Goal: Task Accomplishment & Management: Use online tool/utility

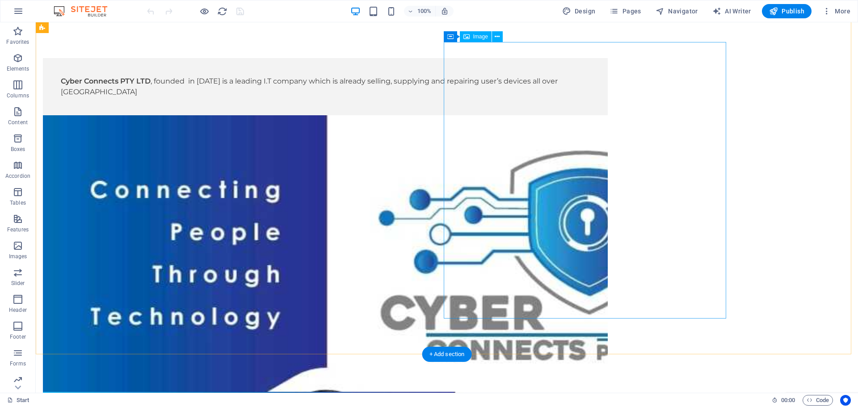
scroll to position [16, 0]
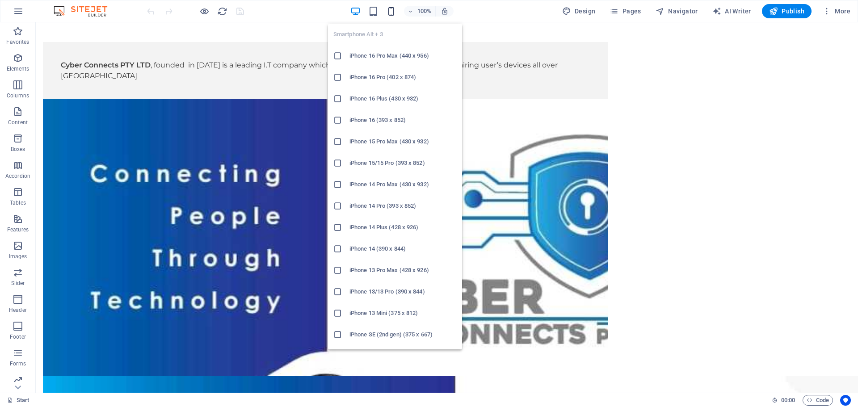
click at [392, 9] on icon "button" at bounding box center [391, 11] width 10 height 10
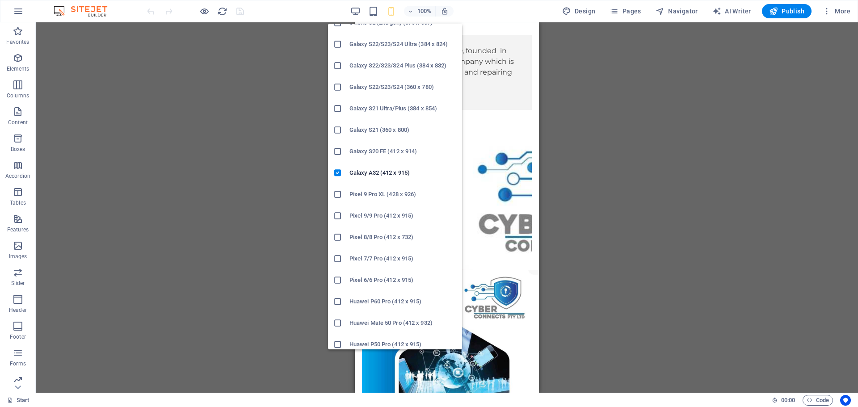
scroll to position [313, 0]
click at [384, 175] on h6 "Galaxy A32 (412 x 915)" at bounding box center [402, 172] width 107 height 11
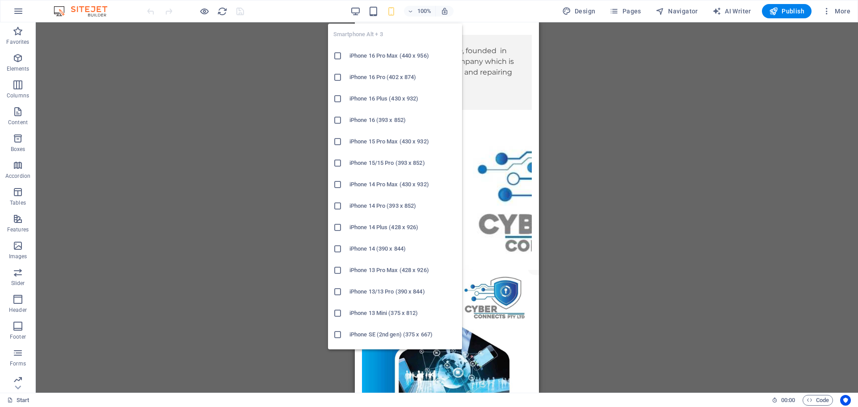
click at [394, 13] on icon "button" at bounding box center [391, 11] width 10 height 10
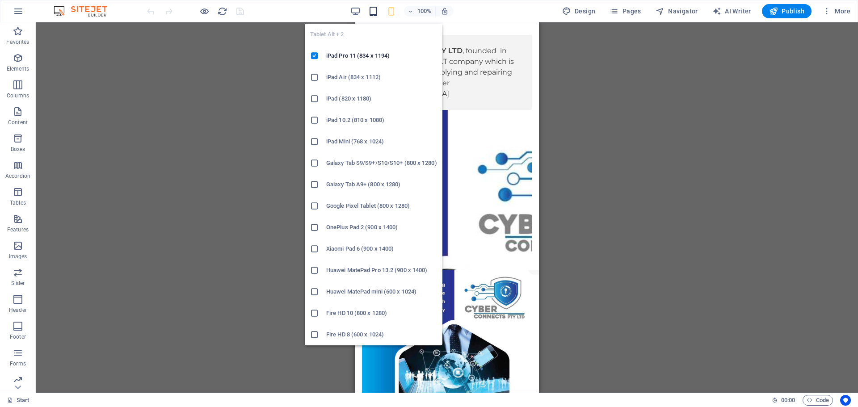
click at [378, 11] on icon "button" at bounding box center [373, 11] width 10 height 10
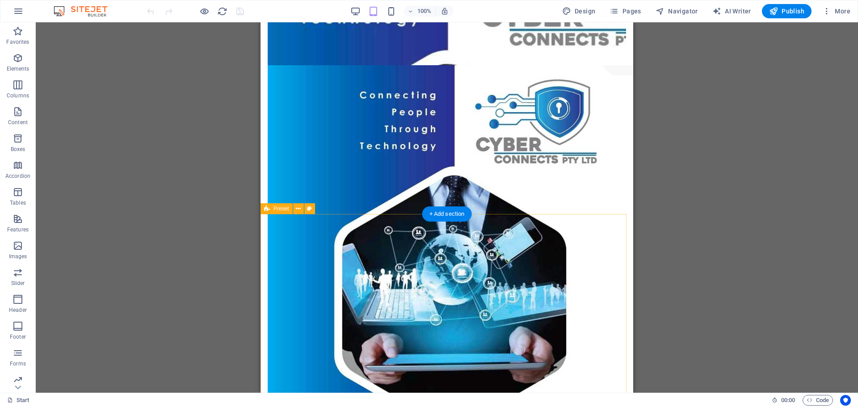
scroll to position [223, 0]
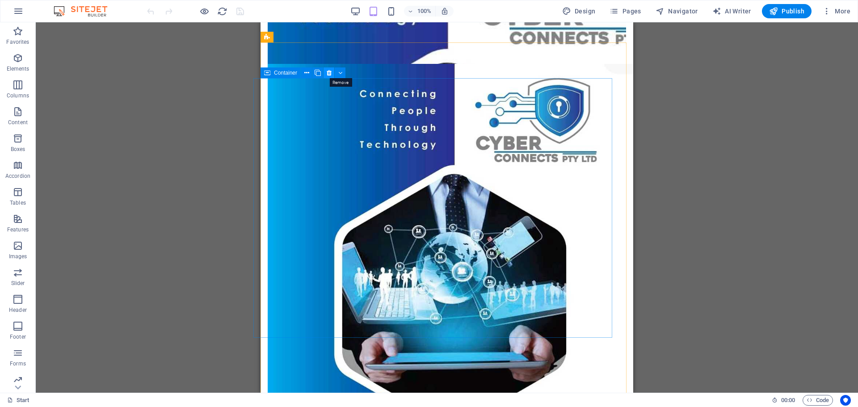
click at [330, 74] on icon at bounding box center [329, 72] width 5 height 9
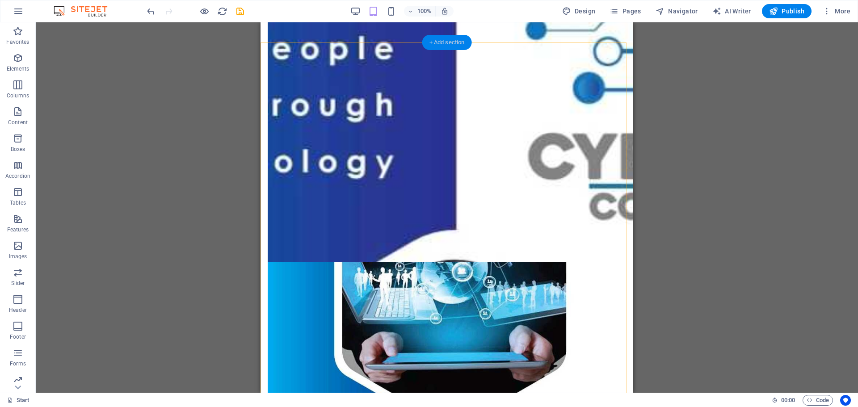
click at [437, 39] on div "+ Add section" at bounding box center [447, 42] width 50 height 15
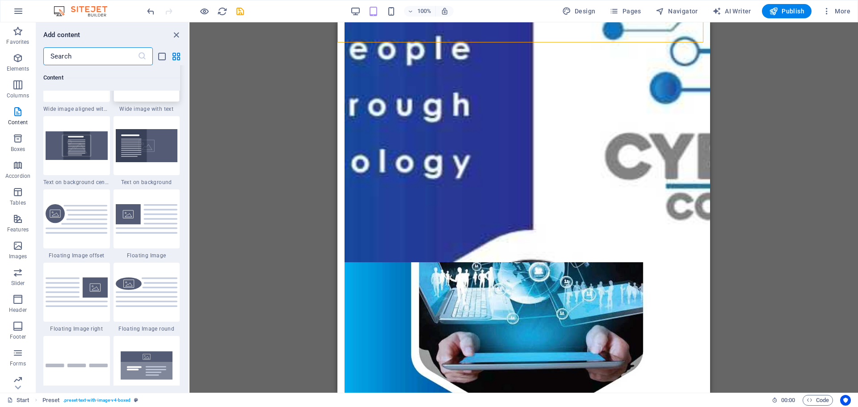
scroll to position [1831, 0]
click at [74, 220] on img at bounding box center [77, 219] width 62 height 30
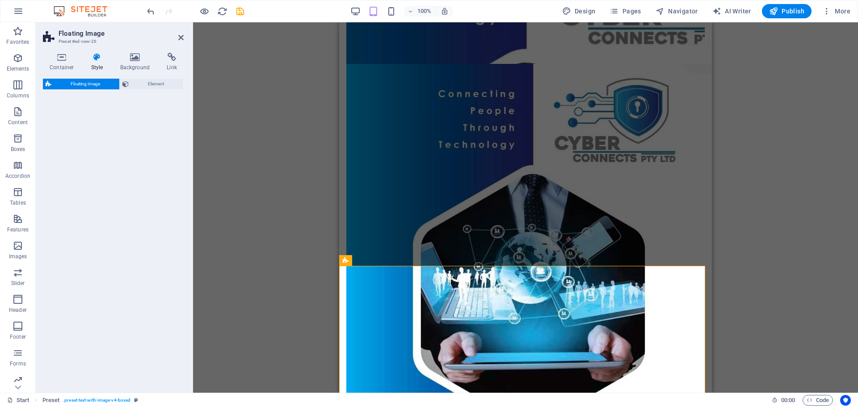
select select "%"
select select "rem"
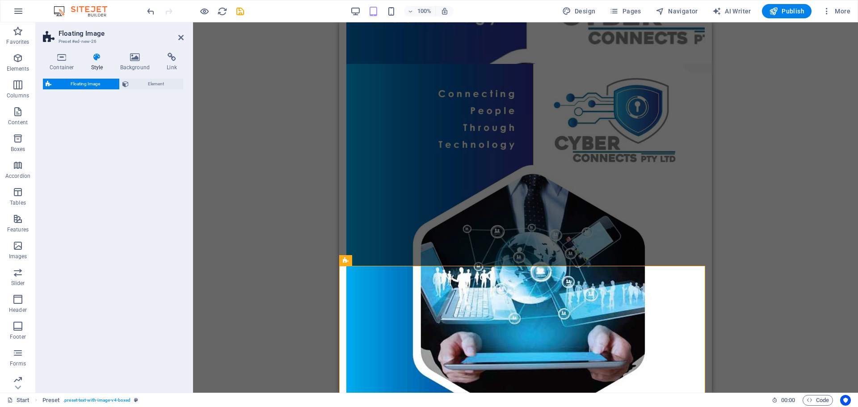
select select "%"
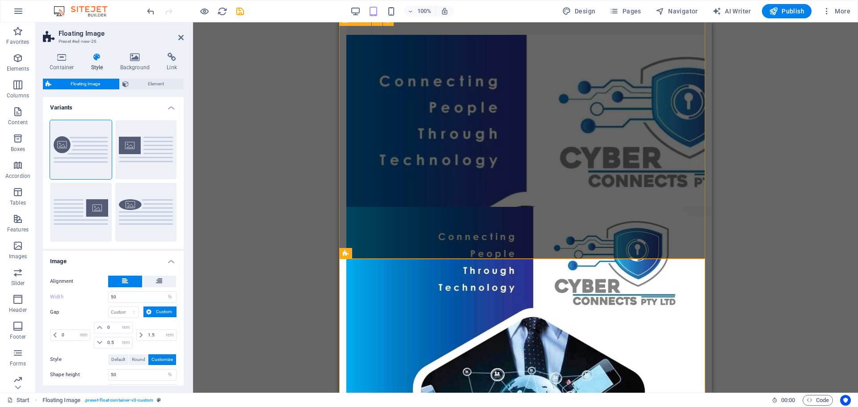
scroll to position [134, 0]
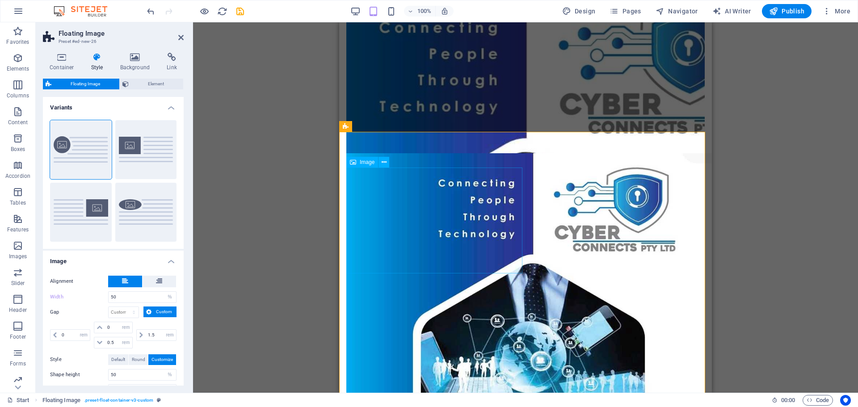
click at [379, 163] on icon at bounding box center [379, 162] width 5 height 9
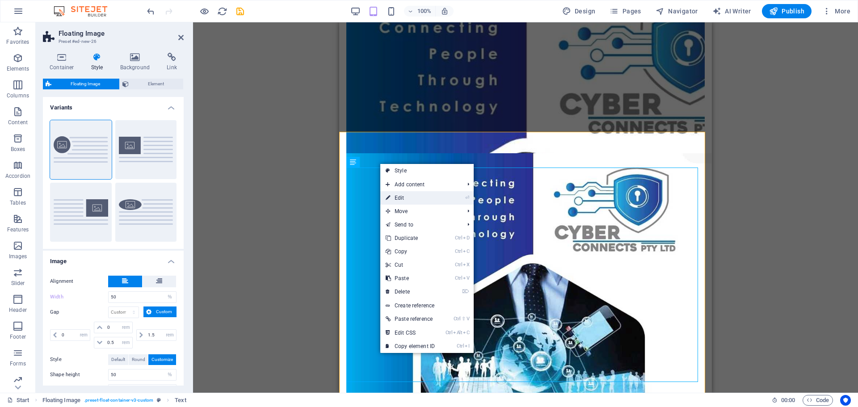
click at [403, 199] on link "⏎ Edit" at bounding box center [410, 197] width 60 height 13
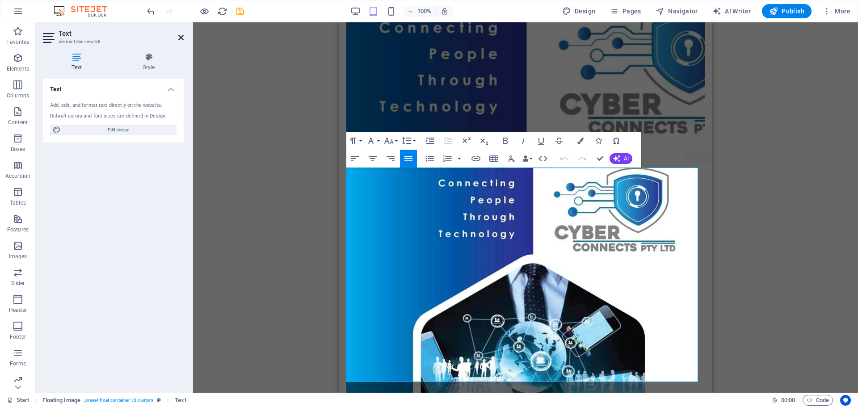
click at [180, 38] on icon at bounding box center [180, 37] width 5 height 7
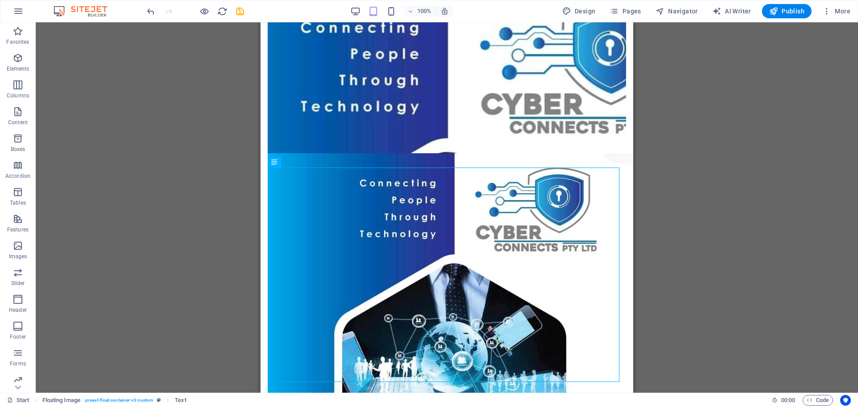
click at [179, 34] on div "Drag here to replace the existing content. Press “Ctrl” if you want to create a…" at bounding box center [447, 207] width 822 height 370
click at [303, 165] on button at bounding box center [300, 162] width 11 height 11
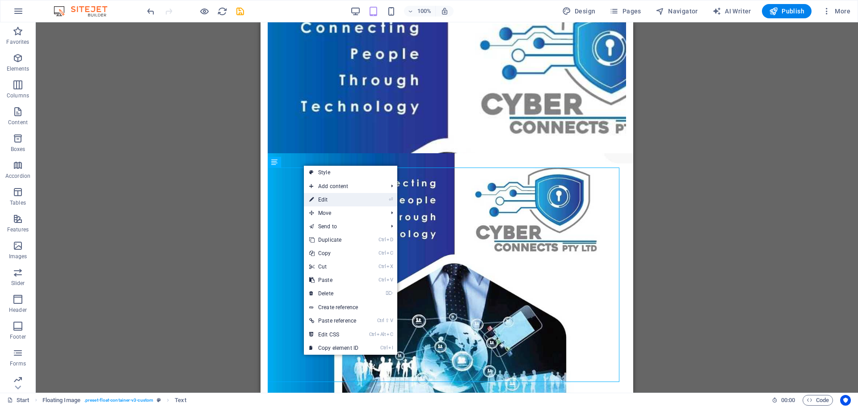
click at [329, 198] on link "⏎ Edit" at bounding box center [334, 199] width 60 height 13
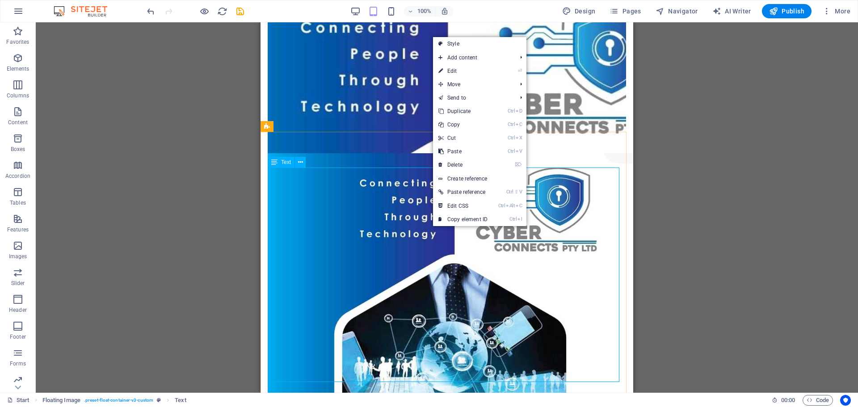
click at [274, 160] on icon at bounding box center [274, 162] width 6 height 11
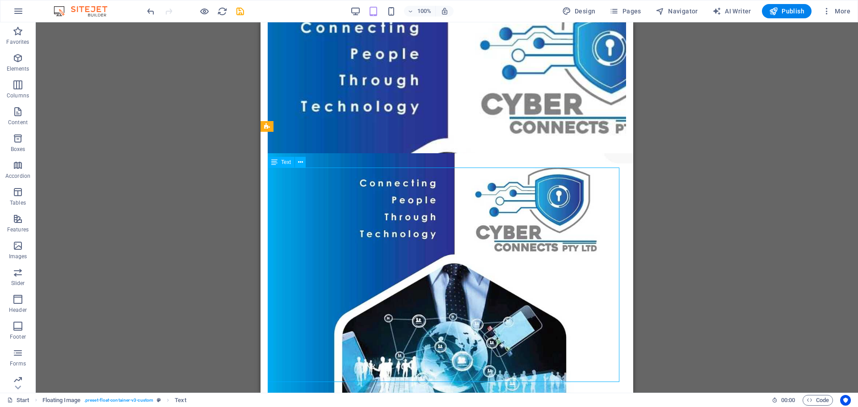
drag, startPoint x: 279, startPoint y: 162, endPoint x: 292, endPoint y: 164, distance: 12.6
click at [292, 164] on div "Text" at bounding box center [281, 162] width 27 height 11
drag, startPoint x: 284, startPoint y: 162, endPoint x: 272, endPoint y: 160, distance: 11.8
click at [272, 160] on div "Text" at bounding box center [281, 162] width 27 height 11
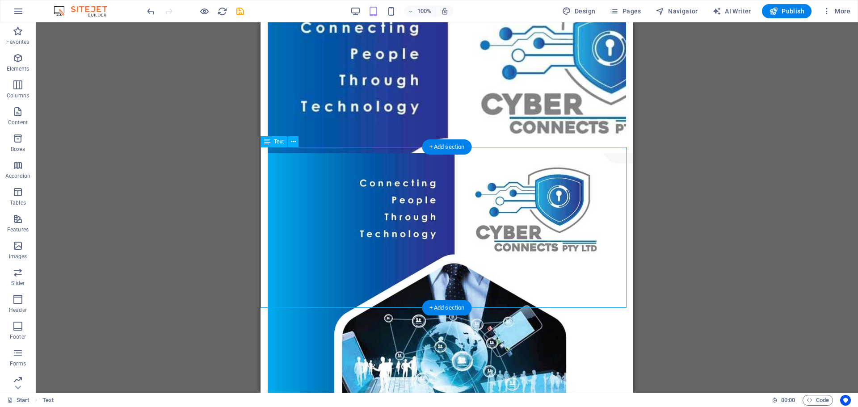
scroll to position [0, 0]
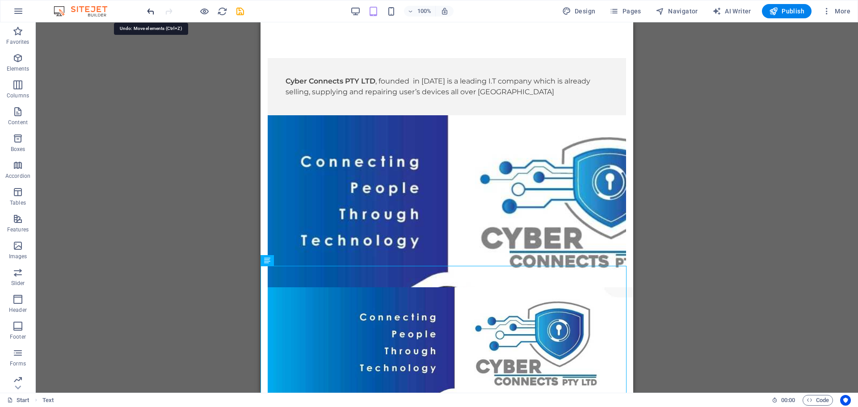
click at [151, 13] on icon "undo" at bounding box center [151, 11] width 10 height 10
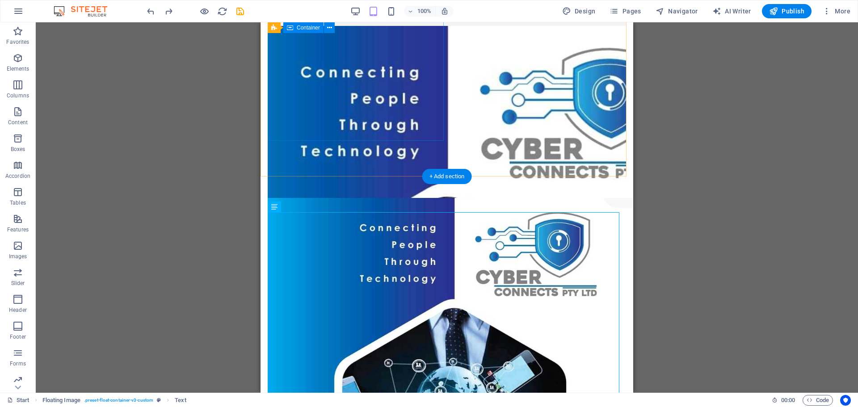
scroll to position [134, 0]
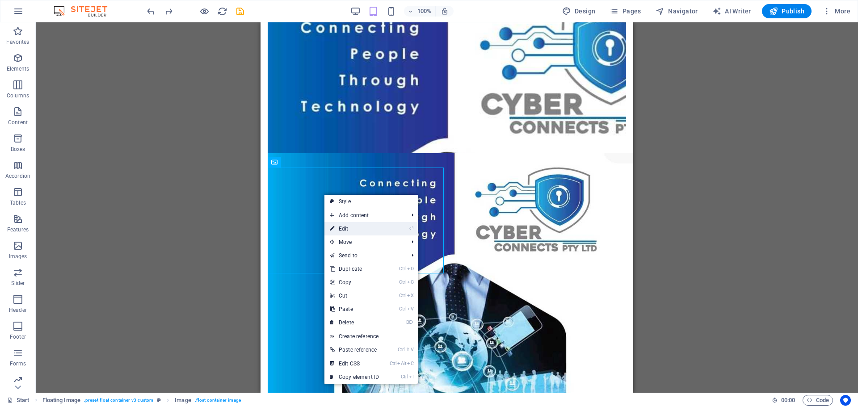
click at [347, 227] on link "⏎ Edit" at bounding box center [354, 228] width 60 height 13
select select "%"
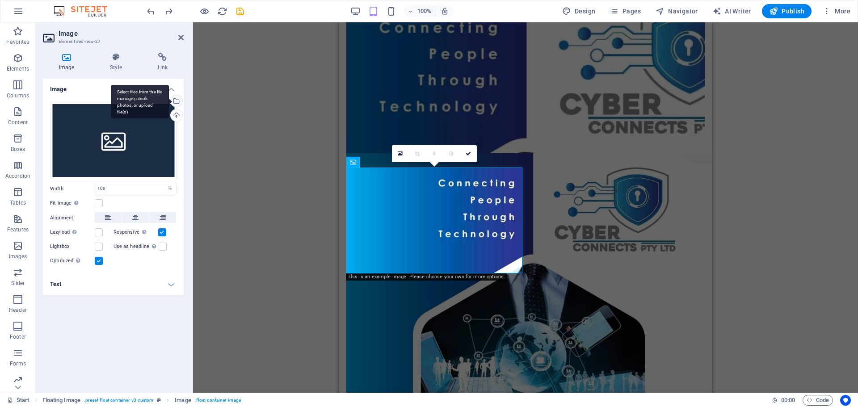
click at [169, 102] on div "Select files from the file manager, stock photos, or upload file(s)" at bounding box center [140, 102] width 58 height 34
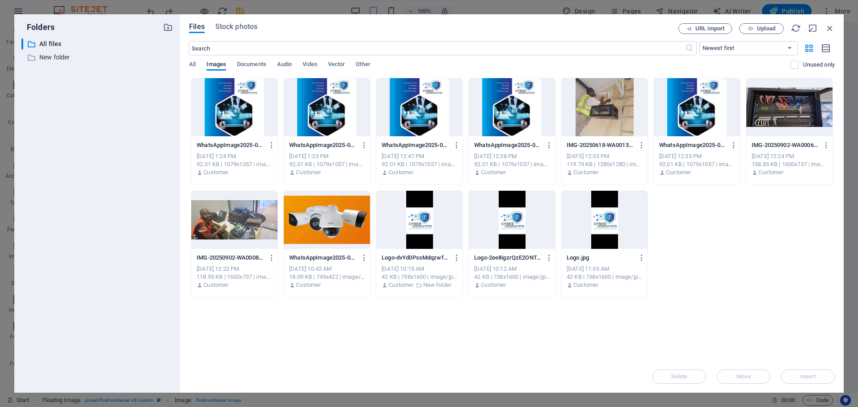
click at [235, 224] on div at bounding box center [234, 220] width 86 height 58
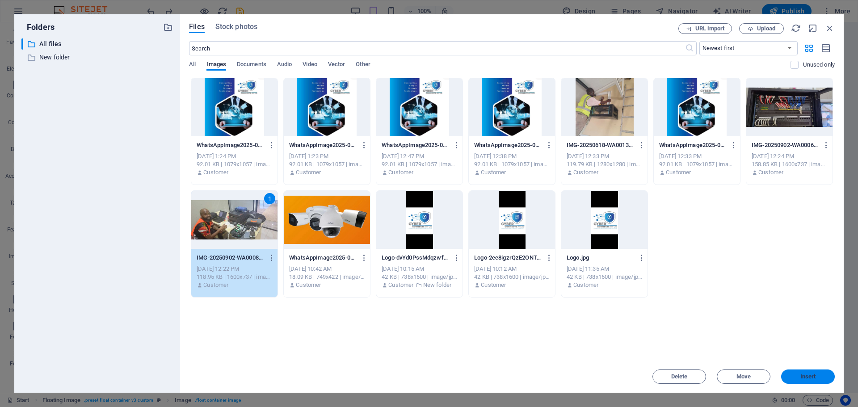
click at [800, 374] on span "Insert" at bounding box center [808, 376] width 16 height 5
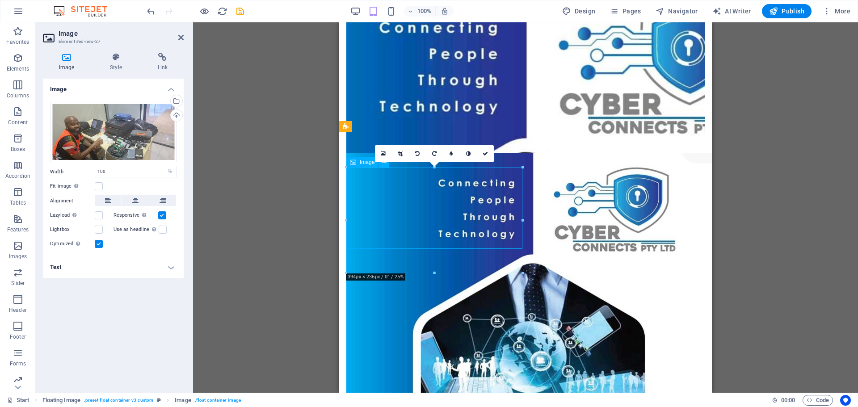
drag, startPoint x: 414, startPoint y: 184, endPoint x: 403, endPoint y: 181, distance: 10.7
click at [403, 154] on link at bounding box center [400, 153] width 17 height 17
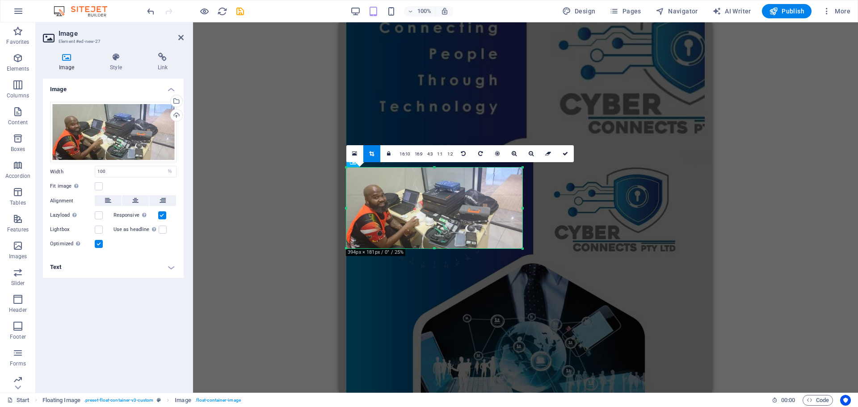
click at [430, 193] on div at bounding box center [434, 208] width 176 height 81
click at [560, 154] on link at bounding box center [565, 153] width 17 height 17
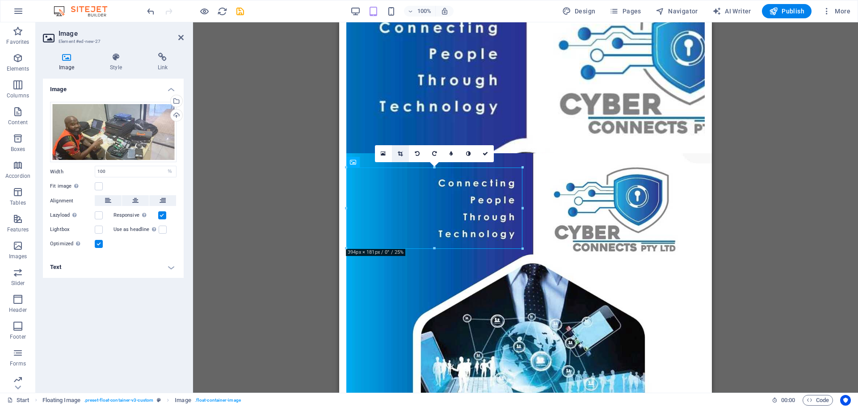
click at [400, 156] on icon at bounding box center [400, 153] width 5 height 5
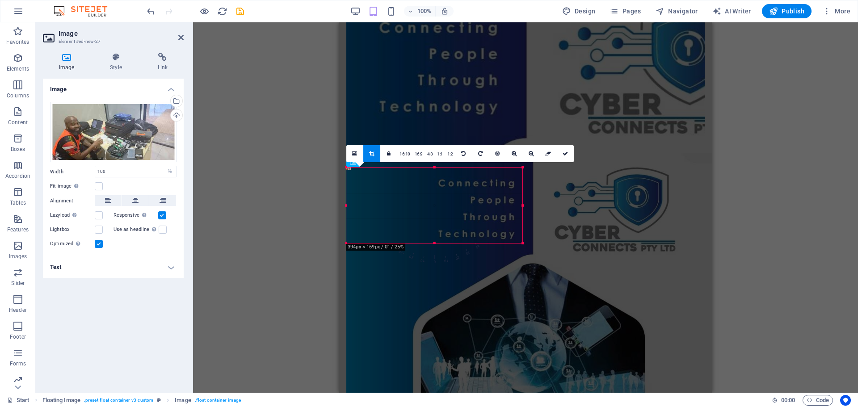
drag, startPoint x: 346, startPoint y: 210, endPoint x: 338, endPoint y: 236, distance: 27.6
click at [338, 236] on div "Drag here to replace the existing content. Press “Ctrl” if you want to create a…" at bounding box center [525, 207] width 665 height 370
click at [385, 152] on link at bounding box center [388, 153] width 17 height 17
click at [375, 153] on link at bounding box center [371, 153] width 17 height 17
type input "10"
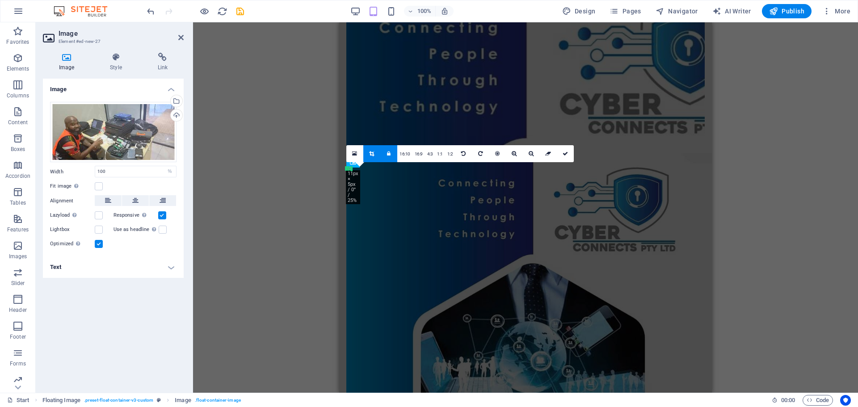
select select "px"
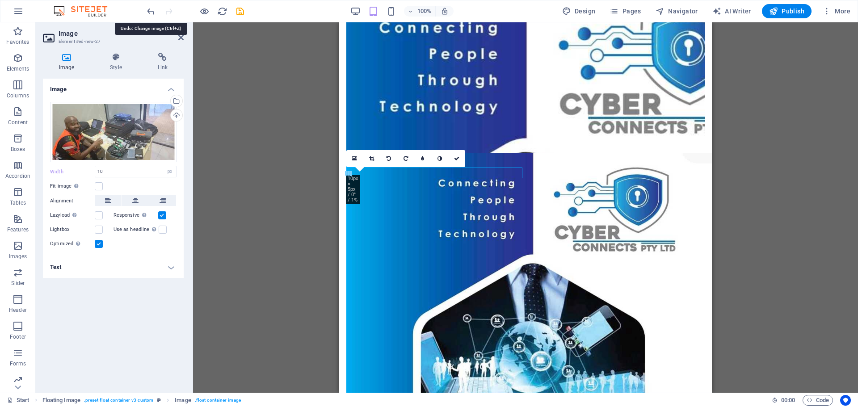
drag, startPoint x: 154, startPoint y: 10, endPoint x: 154, endPoint y: 27, distance: 17.4
click at [154, 9] on icon "undo" at bounding box center [151, 11] width 10 height 10
type input "100"
select select "%"
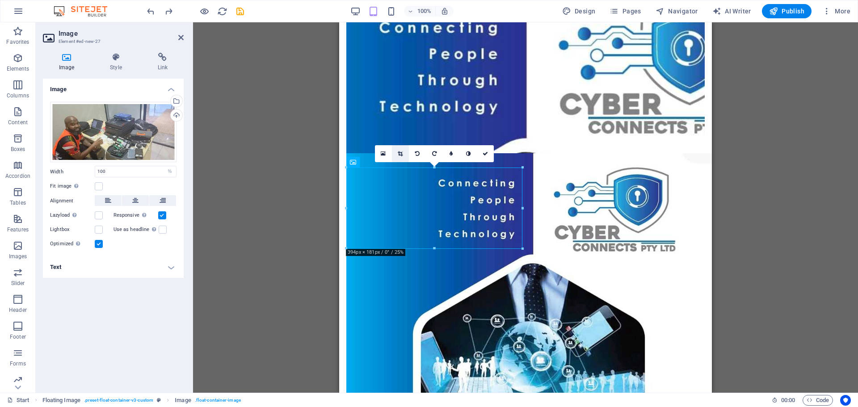
click at [402, 153] on icon at bounding box center [400, 153] width 5 height 5
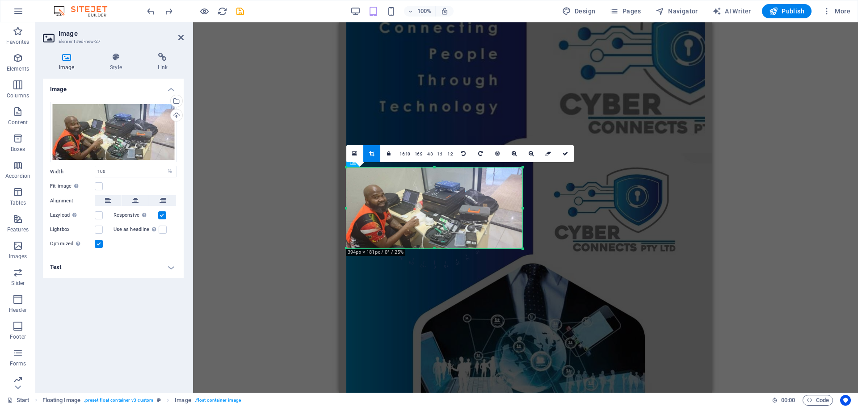
drag, startPoint x: 344, startPoint y: 206, endPoint x: 337, endPoint y: 206, distance: 7.2
click at [336, 206] on div "Drag here to replace the existing content. Press “Ctrl” if you want to create a…" at bounding box center [525, 207] width 665 height 370
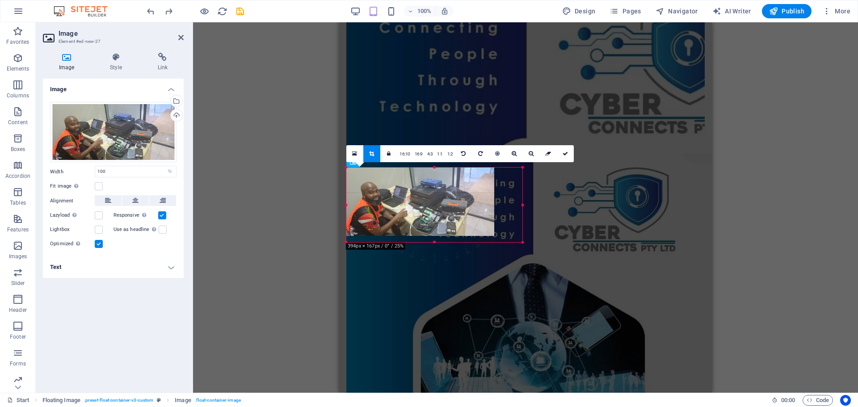
drag, startPoint x: 345, startPoint y: 209, endPoint x: 337, endPoint y: 208, distance: 8.5
click at [337, 208] on div "Drag here to replace the existing content. Press “Ctrl” if you want to create a…" at bounding box center [525, 207] width 665 height 370
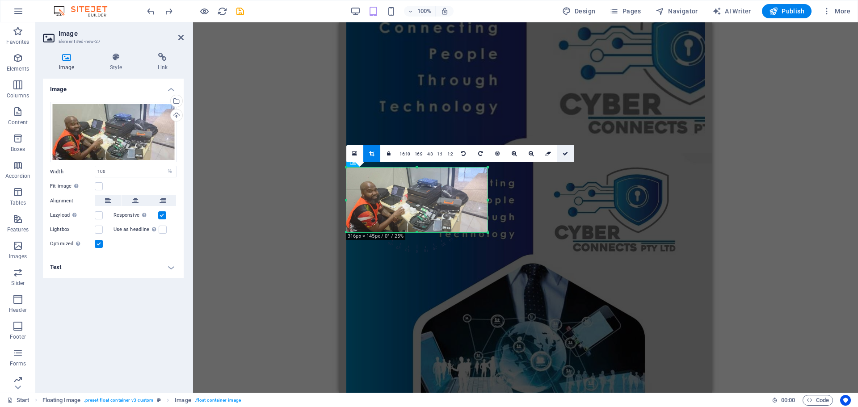
drag, startPoint x: 567, startPoint y: 156, endPoint x: 227, endPoint y: 134, distance: 340.3
click at [567, 156] on icon at bounding box center [565, 153] width 5 height 5
type input "315"
select select "px"
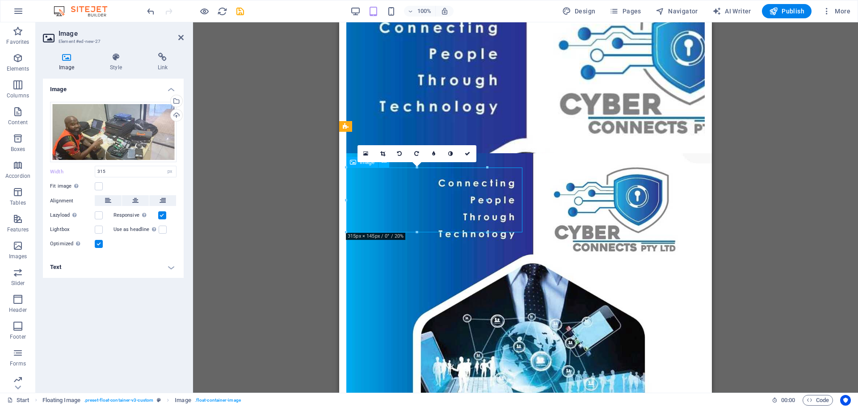
drag, startPoint x: 420, startPoint y: 196, endPoint x: 391, endPoint y: 196, distance: 29.5
click at [382, 154] on icon at bounding box center [382, 153] width 5 height 5
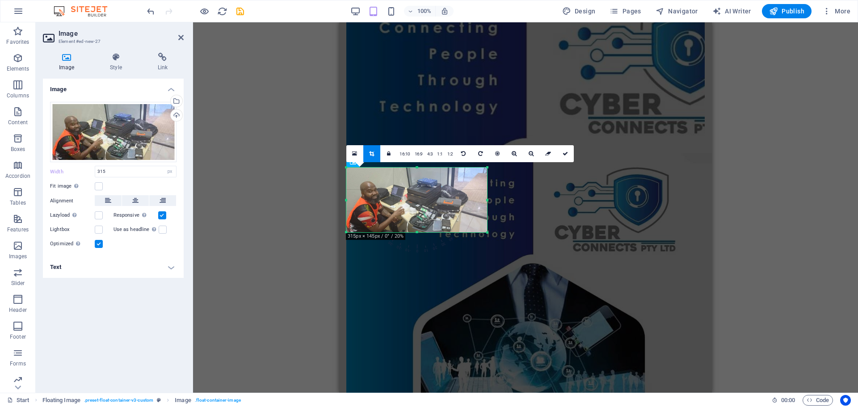
click at [340, 198] on div at bounding box center [416, 200] width 159 height 83
drag, startPoint x: 347, startPoint y: 201, endPoint x: 327, endPoint y: 199, distance: 20.2
click at [327, 199] on div "Drag here to replace the existing content. Press “Ctrl” if you want to create a…" at bounding box center [525, 207] width 665 height 370
drag, startPoint x: 487, startPoint y: 197, endPoint x: 504, endPoint y: 199, distance: 16.6
click at [502, 199] on div at bounding box center [500, 200] width 3 height 65
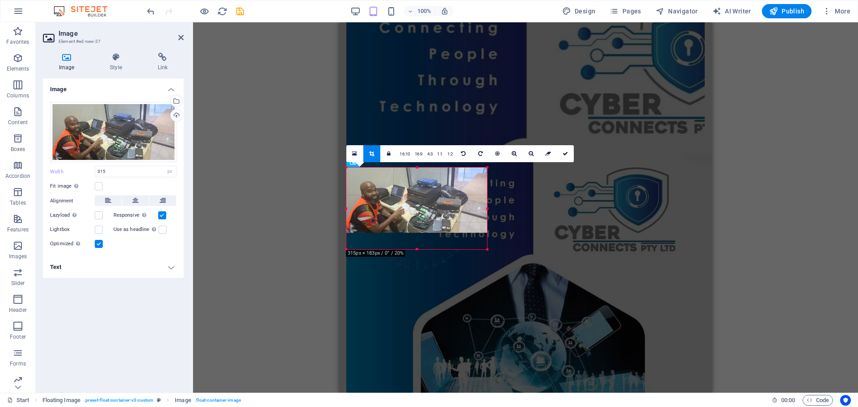
drag, startPoint x: 417, startPoint y: 231, endPoint x: 415, endPoint y: 248, distance: 17.2
click at [415, 248] on div at bounding box center [416, 249] width 141 height 3
drag, startPoint x: 414, startPoint y: 161, endPoint x: 415, endPoint y: 156, distance: 4.5
click at [415, 168] on div "180 170 160 150 140 130 120 110 100 90 80 70 60 50 40 30 20 10 0 -10 -20 -30 -4…" at bounding box center [416, 206] width 141 height 76
click at [562, 151] on link at bounding box center [565, 153] width 17 height 17
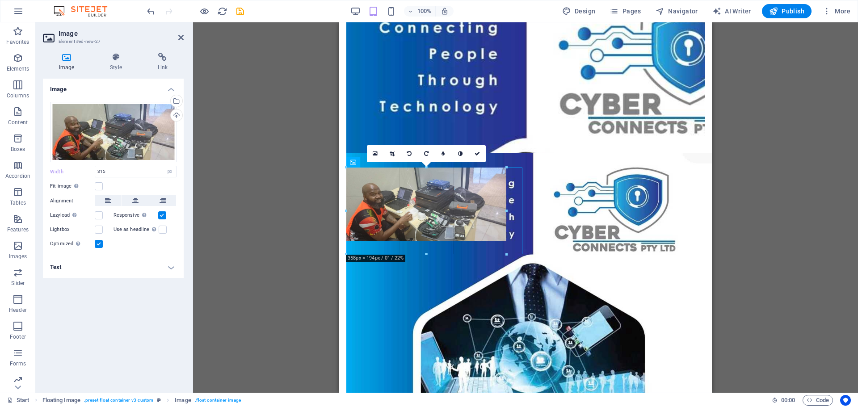
drag, startPoint x: 488, startPoint y: 206, endPoint x: 507, endPoint y: 207, distance: 19.3
type input "358"
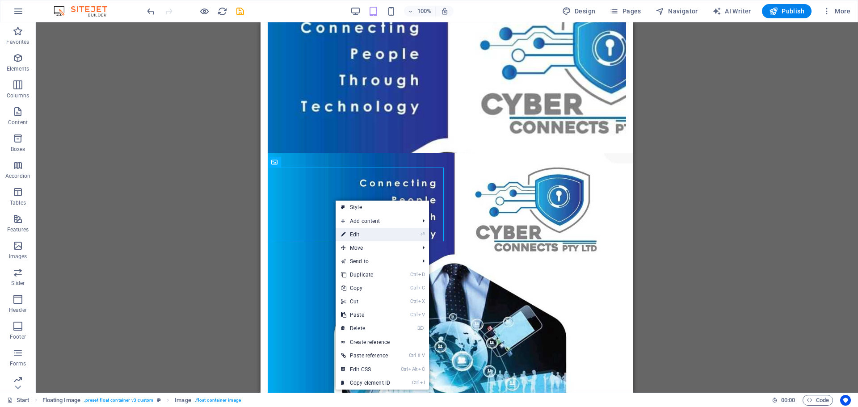
click at [355, 232] on link "⏎ Edit" at bounding box center [366, 234] width 60 height 13
select select "px"
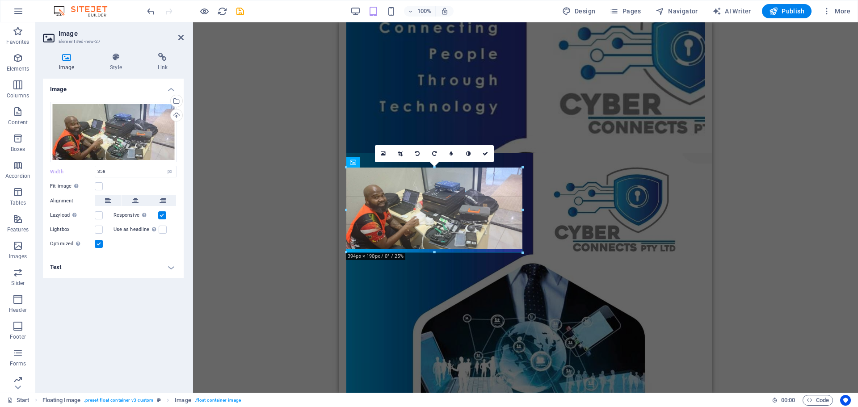
drag, startPoint x: 165, startPoint y: 180, endPoint x: 188, endPoint y: 184, distance: 22.6
type input "394"
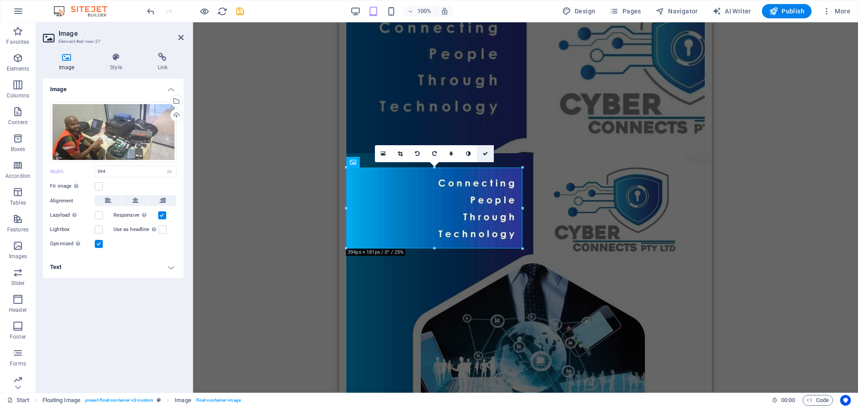
click at [483, 155] on icon at bounding box center [485, 153] width 5 height 5
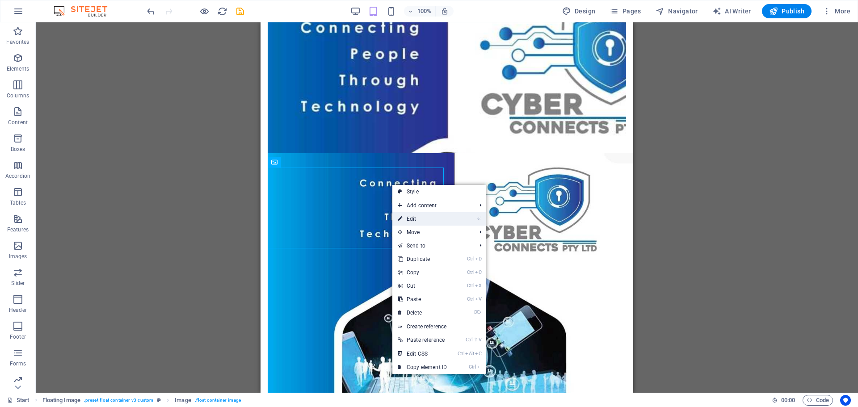
drag, startPoint x: 410, startPoint y: 218, endPoint x: 71, endPoint y: 196, distance: 339.4
click at [410, 218] on link "⏎ Edit" at bounding box center [422, 218] width 60 height 13
select select "px"
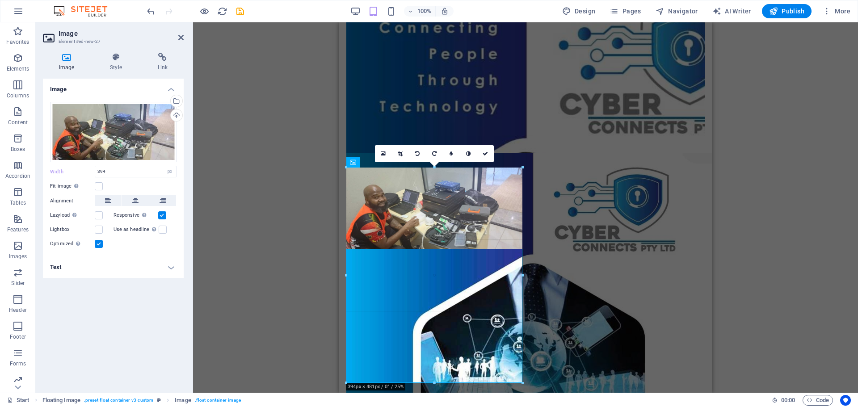
drag, startPoint x: 523, startPoint y: 207, endPoint x: 218, endPoint y: 189, distance: 304.8
drag, startPoint x: 523, startPoint y: 209, endPoint x: 560, endPoint y: 212, distance: 37.7
click at [560, 212] on div "Drag here to replace the existing content. Press “Ctrl” if you want to create a…" at bounding box center [525, 140] width 373 height 504
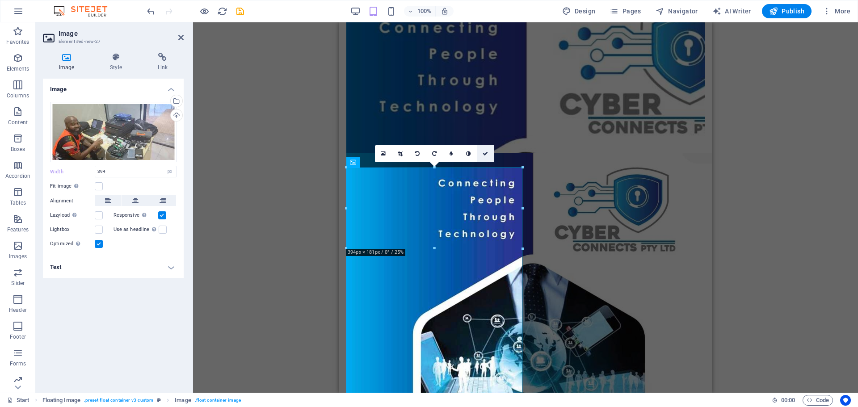
click at [483, 153] on icon at bounding box center [485, 153] width 5 height 5
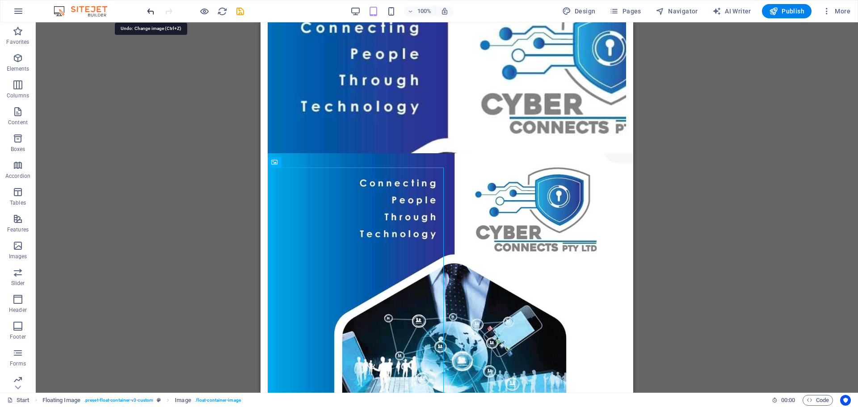
click at [147, 10] on icon "undo" at bounding box center [151, 11] width 10 height 10
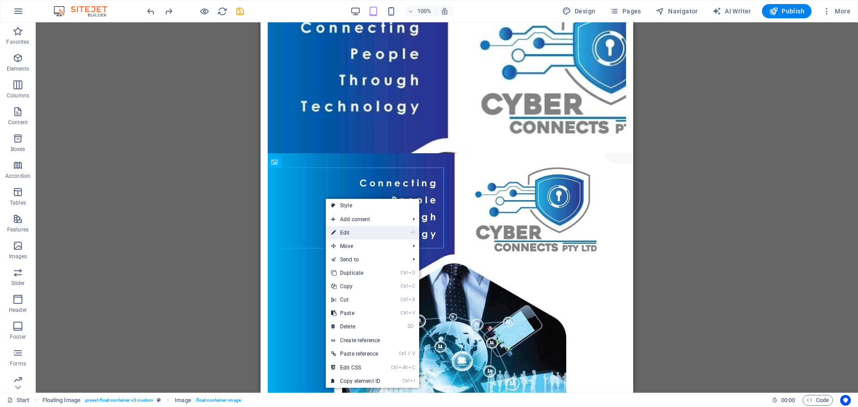
click at [359, 232] on link "⏎ Edit" at bounding box center [356, 232] width 60 height 13
select select "px"
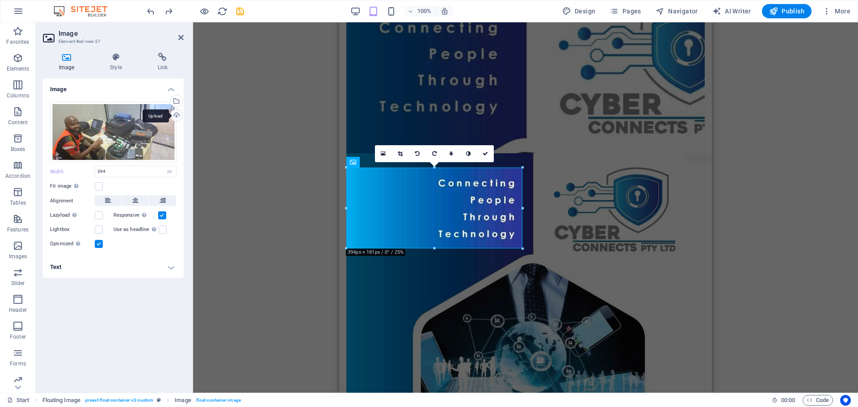
click at [176, 114] on div "Upload" at bounding box center [175, 115] width 13 height 13
click at [169, 105] on div "Select files from the file manager, stock photos, or upload file(s)" at bounding box center [140, 102] width 58 height 34
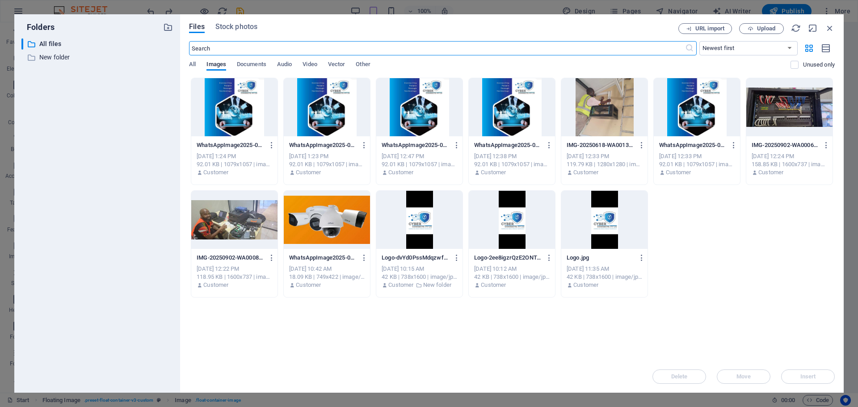
click at [255, 223] on div at bounding box center [234, 220] width 86 height 58
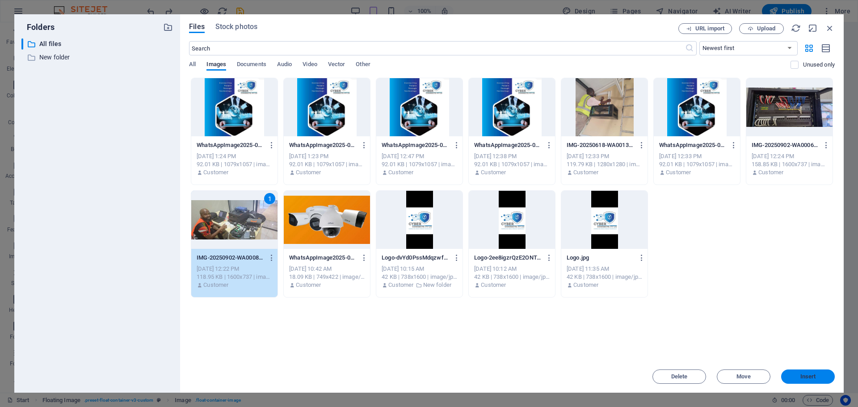
click at [823, 379] on button "Insert" at bounding box center [808, 377] width 54 height 14
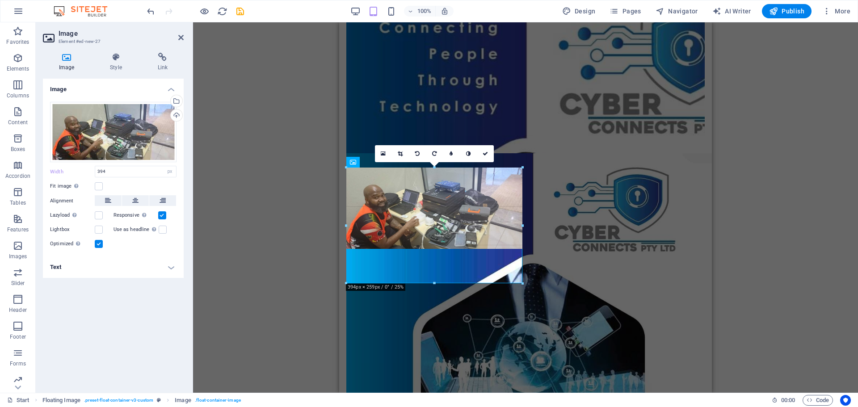
drag, startPoint x: 345, startPoint y: 206, endPoint x: 330, endPoint y: 205, distance: 14.8
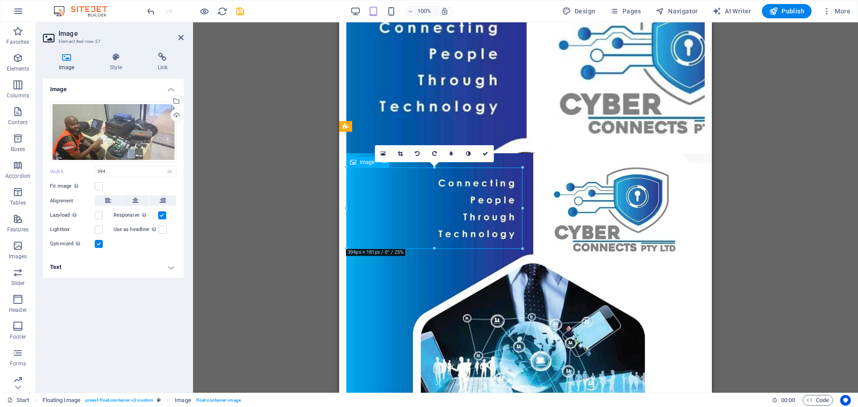
drag, startPoint x: 430, startPoint y: 186, endPoint x: 407, endPoint y: 186, distance: 23.2
click at [521, 206] on div at bounding box center [522, 208] width 3 height 81
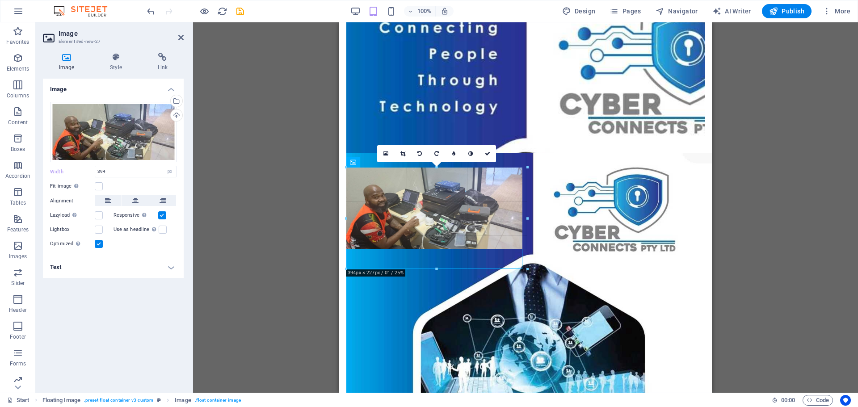
drag, startPoint x: 433, startPoint y: 248, endPoint x: 430, endPoint y: 268, distance: 20.7
click at [430, 268] on div at bounding box center [436, 269] width 181 height 3
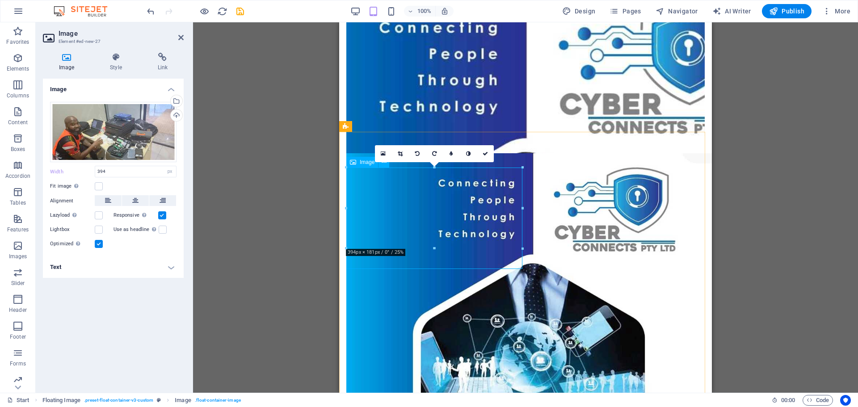
click at [435, 162] on div "16:10 16:9 4:3 1:1 1:2 0" at bounding box center [434, 153] width 119 height 17
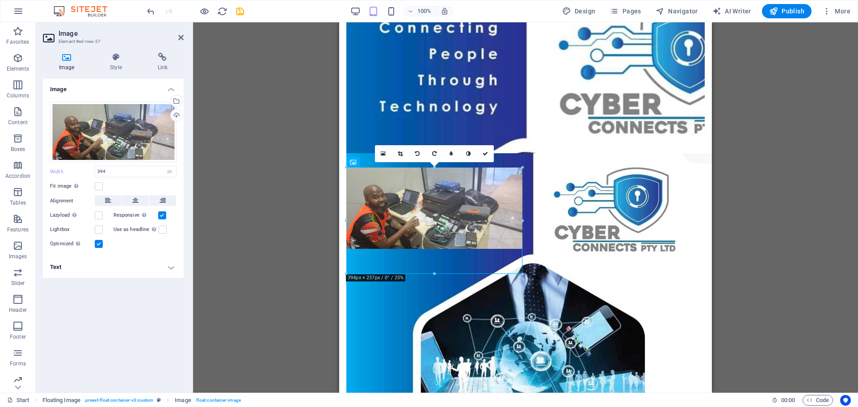
drag, startPoint x: 521, startPoint y: 209, endPoint x: 537, endPoint y: 213, distance: 16.0
click at [537, 213] on div "Drag here to replace the existing content. Press “Ctrl” if you want to create a…" at bounding box center [525, 140] width 373 height 504
drag, startPoint x: 521, startPoint y: 208, endPoint x: 583, endPoint y: 218, distance: 62.0
click at [583, 218] on div "Drag here to replace the existing content. Press “Ctrl” if you want to create a…" at bounding box center [525, 140] width 373 height 504
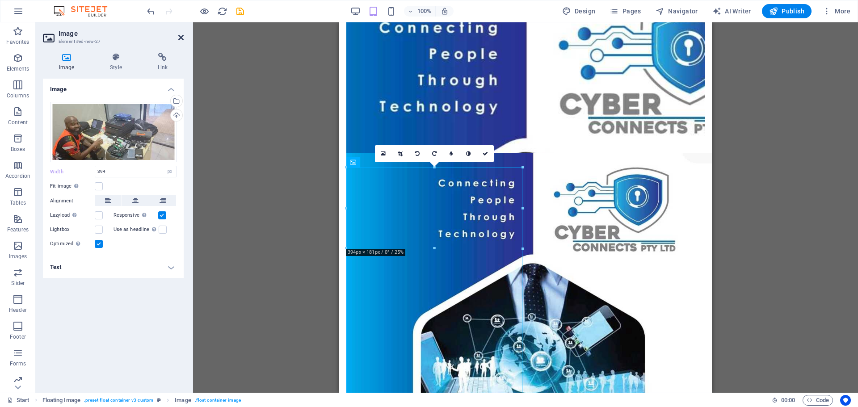
click at [181, 39] on icon at bounding box center [180, 37] width 5 height 7
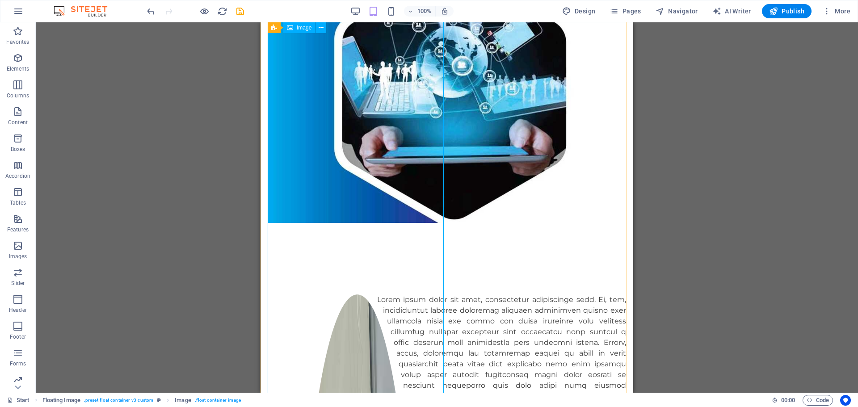
scroll to position [313, 0]
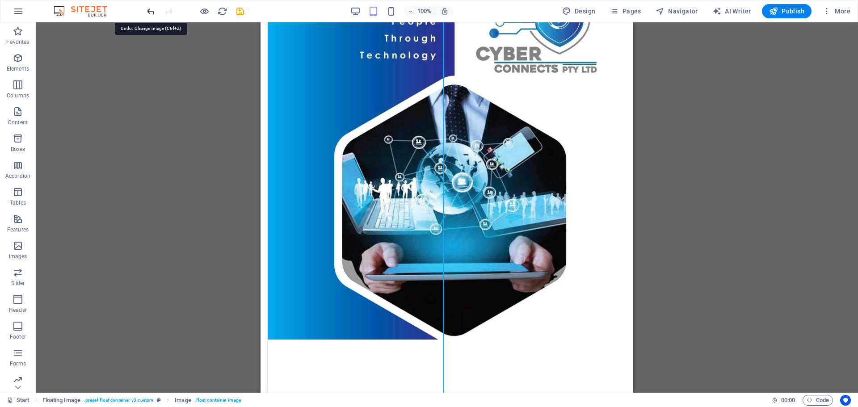
click at [148, 12] on icon "undo" at bounding box center [151, 11] width 10 height 10
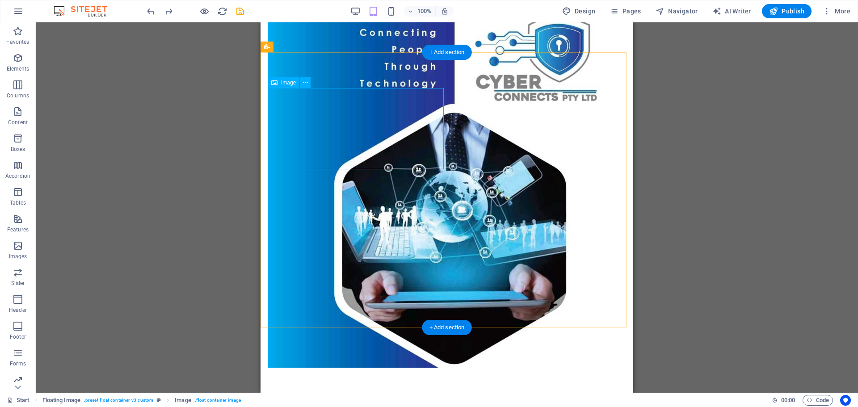
scroll to position [134, 0]
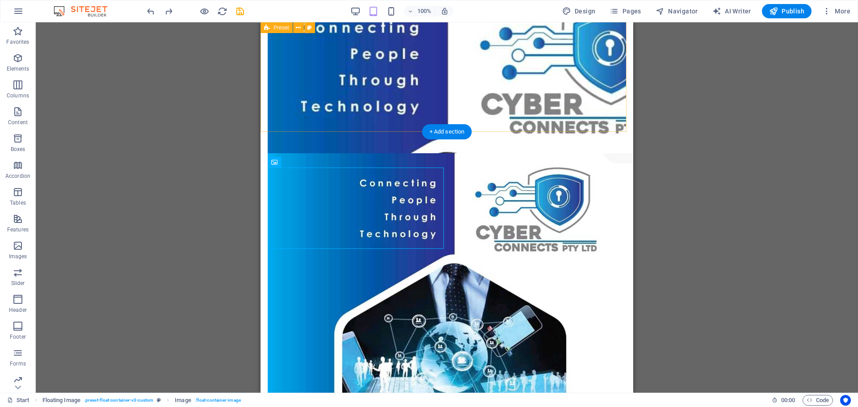
click at [538, 107] on div "Cyber Connects PTY LTD , founded in [DATE] is a leading I.T company which is al…" at bounding box center [446, 221] width 373 height 666
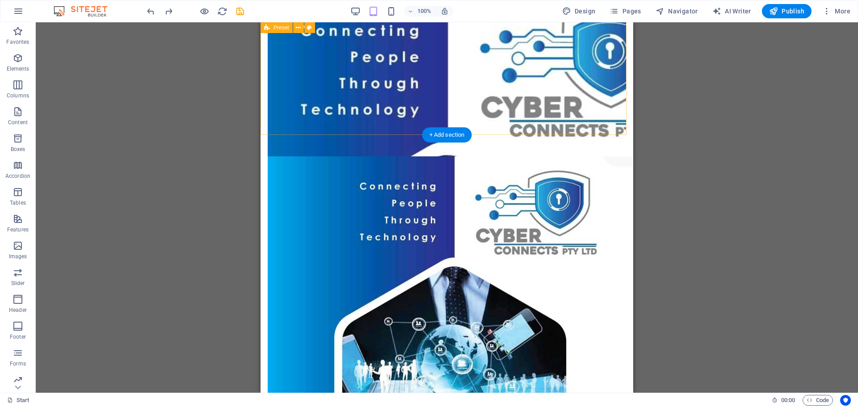
scroll to position [89, 0]
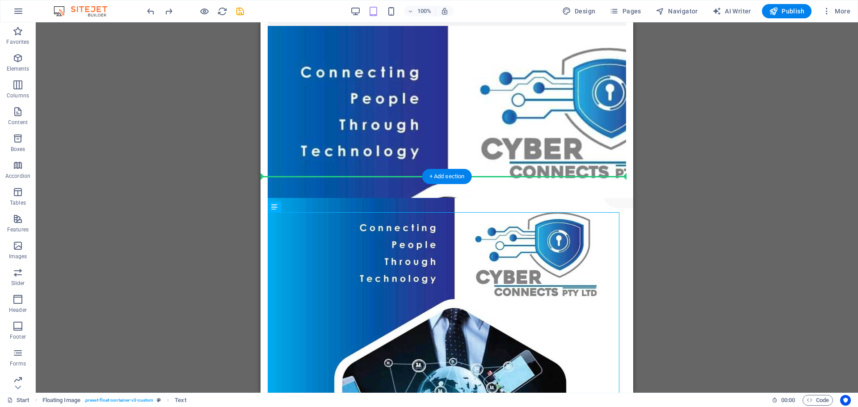
drag, startPoint x: 543, startPoint y: 230, endPoint x: 287, endPoint y: 174, distance: 262.1
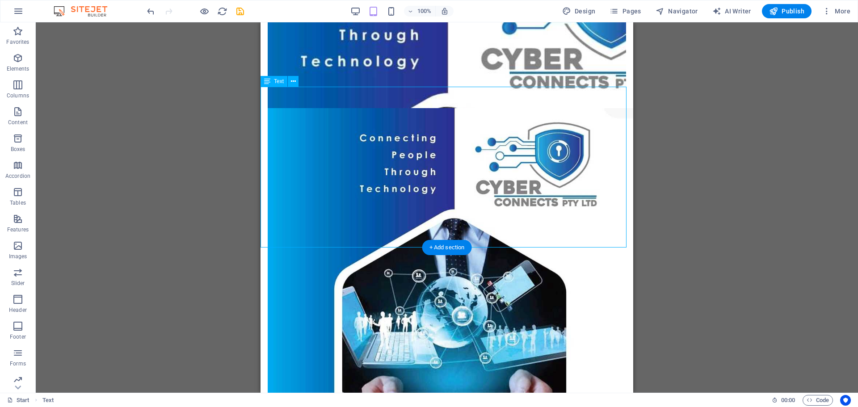
scroll to position [179, 0]
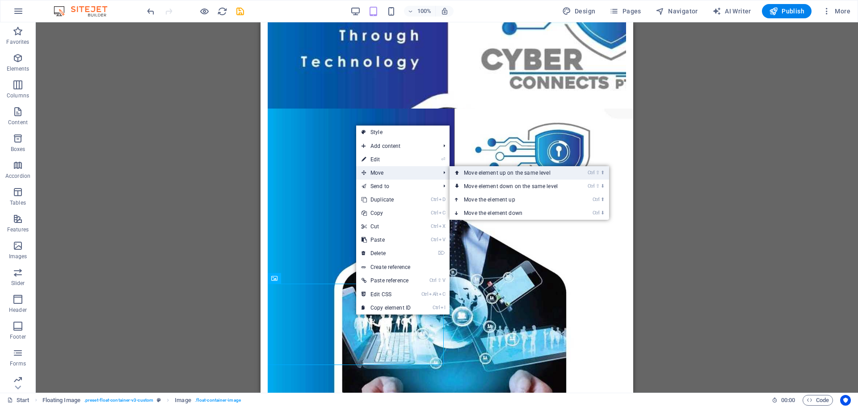
click at [470, 173] on link "Ctrl ⇧ ⬆ Move element up on the same level" at bounding box center [512, 172] width 126 height 13
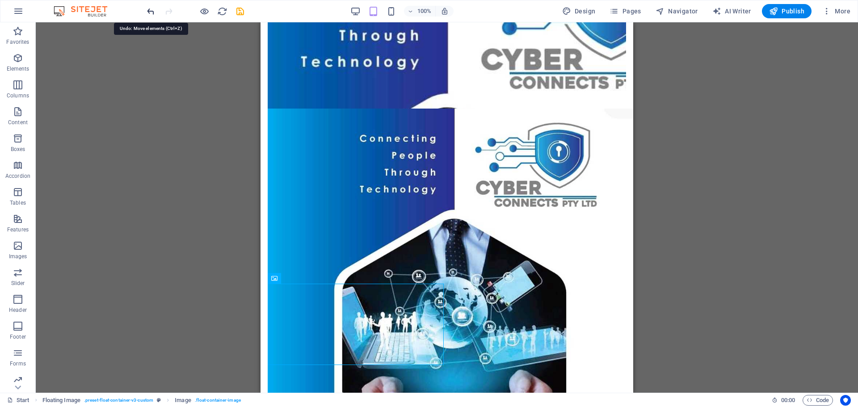
click at [151, 7] on icon "undo" at bounding box center [151, 11] width 10 height 10
click at [149, 13] on icon "undo" at bounding box center [151, 11] width 10 height 10
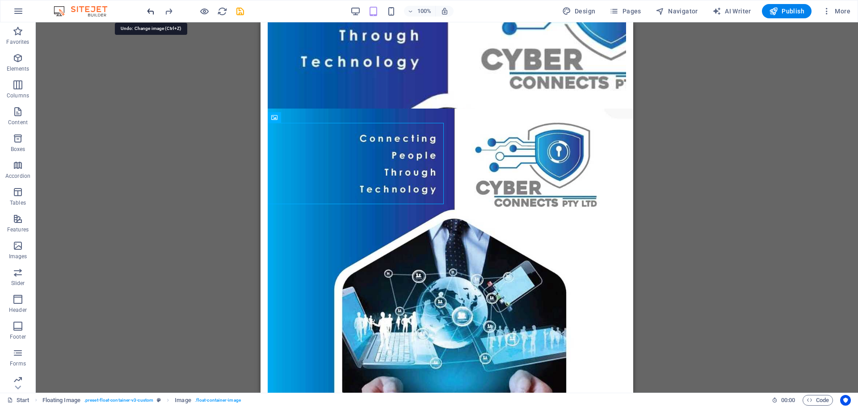
click at [149, 13] on icon "undo" at bounding box center [151, 11] width 10 height 10
click at [164, 17] on div at bounding box center [195, 11] width 100 height 14
click at [165, 12] on icon "redo" at bounding box center [169, 11] width 10 height 10
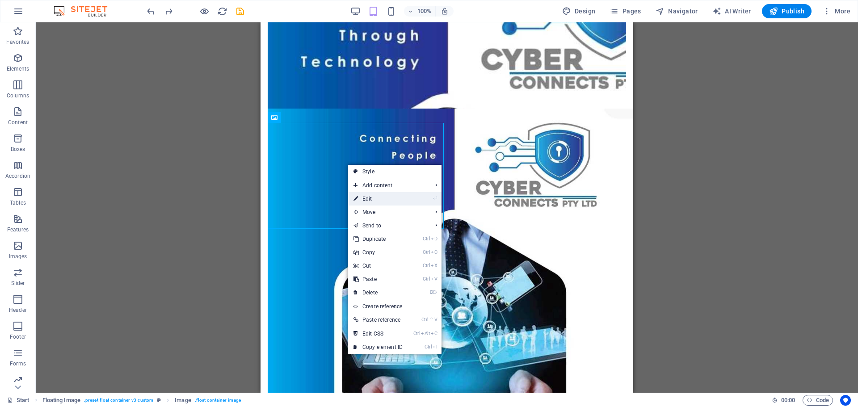
click at [371, 199] on link "⏎ Edit" at bounding box center [378, 198] width 60 height 13
select select "%"
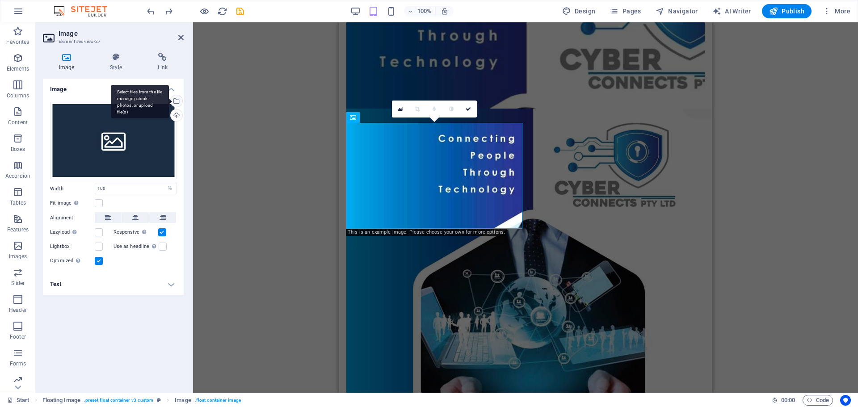
click at [176, 100] on div "Select files from the file manager, stock photos, or upload file(s)" at bounding box center [175, 101] width 13 height 13
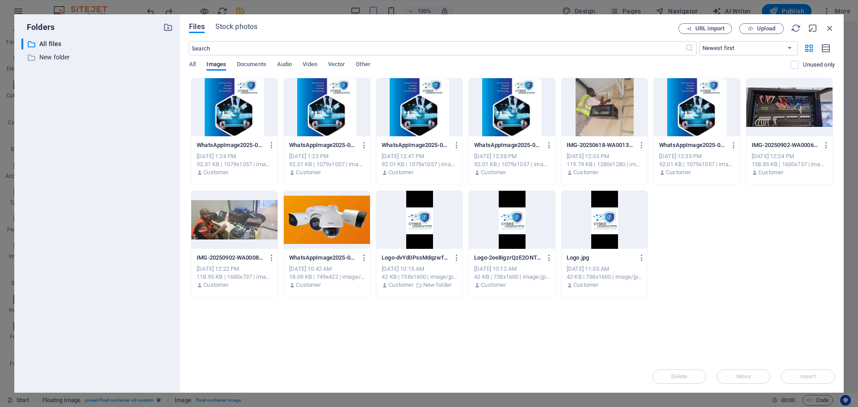
click at [795, 102] on div at bounding box center [789, 107] width 86 height 58
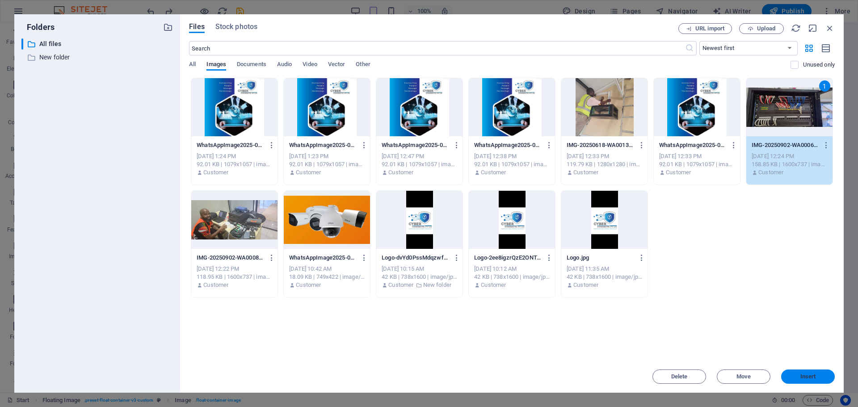
click at [819, 382] on button "Insert" at bounding box center [808, 377] width 54 height 14
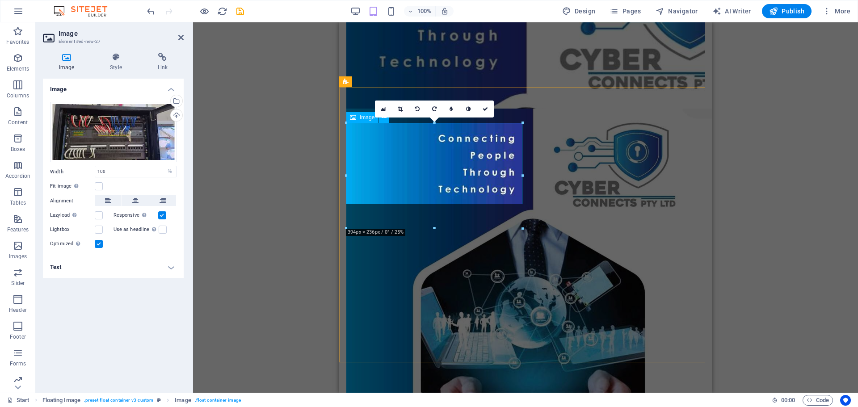
click at [398, 104] on link at bounding box center [400, 109] width 17 height 17
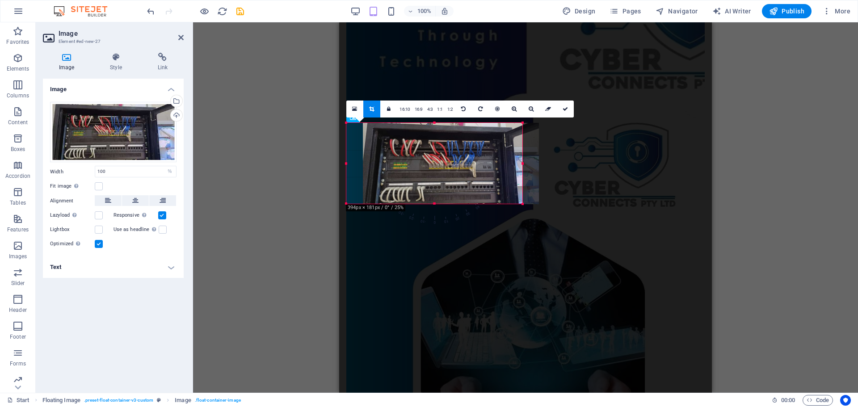
drag, startPoint x: 436, startPoint y: 167, endPoint x: 452, endPoint y: 169, distance: 16.7
click at [452, 169] on div at bounding box center [451, 163] width 176 height 81
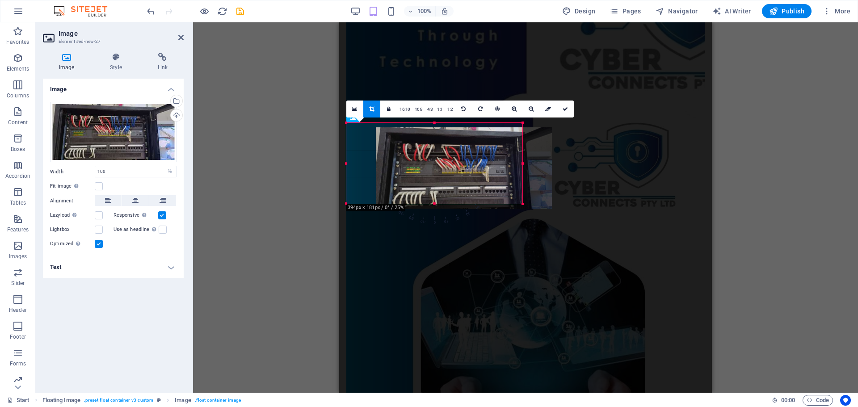
drag, startPoint x: 451, startPoint y: 167, endPoint x: 480, endPoint y: 171, distance: 29.8
click at [480, 171] on div at bounding box center [464, 167] width 176 height 81
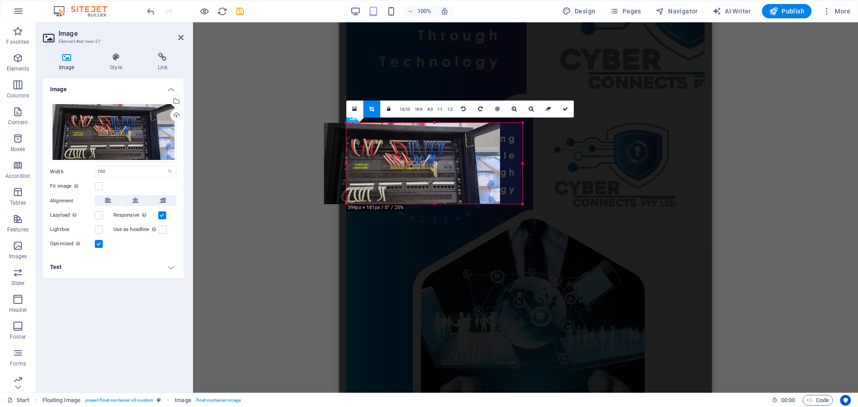
drag, startPoint x: 472, startPoint y: 169, endPoint x: 450, endPoint y: 168, distance: 22.4
click at [450, 168] on div at bounding box center [412, 163] width 176 height 81
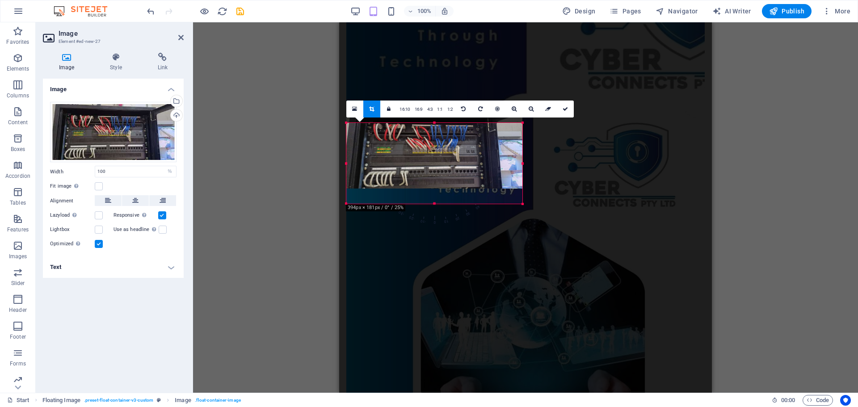
drag, startPoint x: 449, startPoint y: 167, endPoint x: 449, endPoint y: 151, distance: 15.6
click at [449, 151] on div at bounding box center [434, 147] width 176 height 81
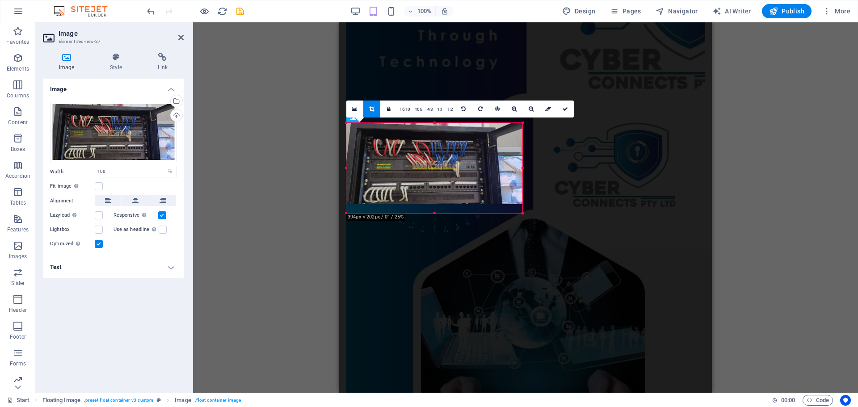
drag, startPoint x: 433, startPoint y: 202, endPoint x: 431, endPoint y: 212, distance: 9.6
click at [431, 212] on div at bounding box center [434, 213] width 176 height 3
drag, startPoint x: 433, startPoint y: 123, endPoint x: 435, endPoint y: 110, distance: 13.1
click at [435, 123] on div "180 170 160 150 140 130 120 110 100 90 80 70 60 50 40 30 20 10 0 -10 -20 -30 -4…" at bounding box center [434, 170] width 176 height 94
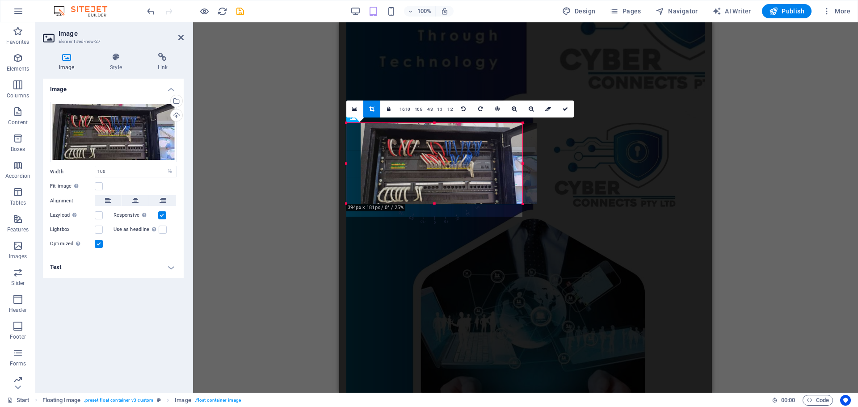
drag, startPoint x: 520, startPoint y: 164, endPoint x: 534, endPoint y: 167, distance: 14.5
click at [534, 167] on div at bounding box center [449, 163] width 176 height 81
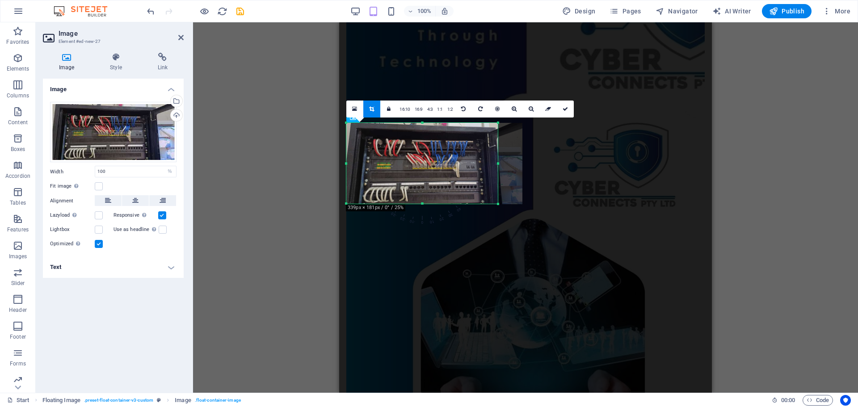
drag, startPoint x: 521, startPoint y: 164, endPoint x: 497, endPoint y: 164, distance: 24.6
click at [497, 164] on div at bounding box center [497, 163] width 3 height 81
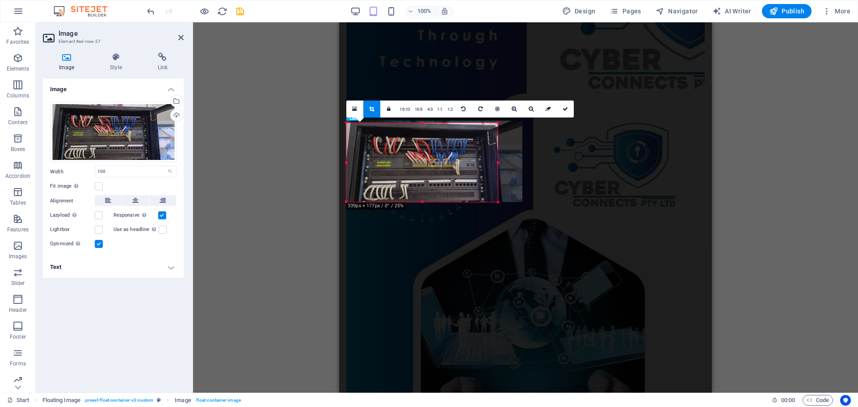
click at [423, 124] on div at bounding box center [421, 122] width 151 height 3
click at [565, 105] on link at bounding box center [565, 109] width 17 height 17
type input "339"
select select "px"
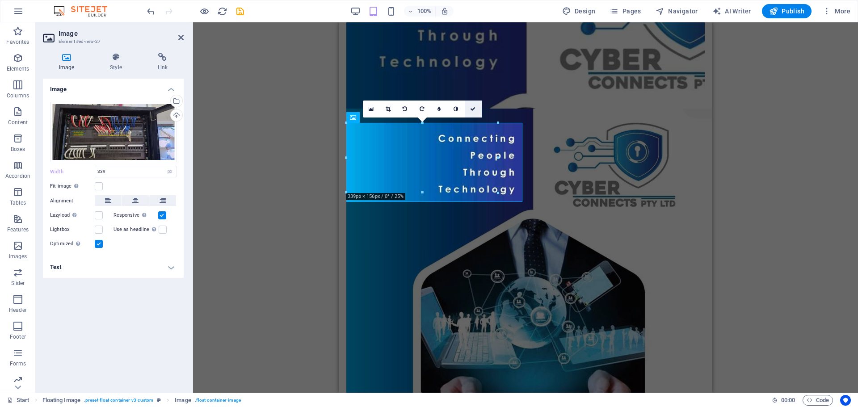
click at [472, 109] on icon at bounding box center [472, 108] width 5 height 5
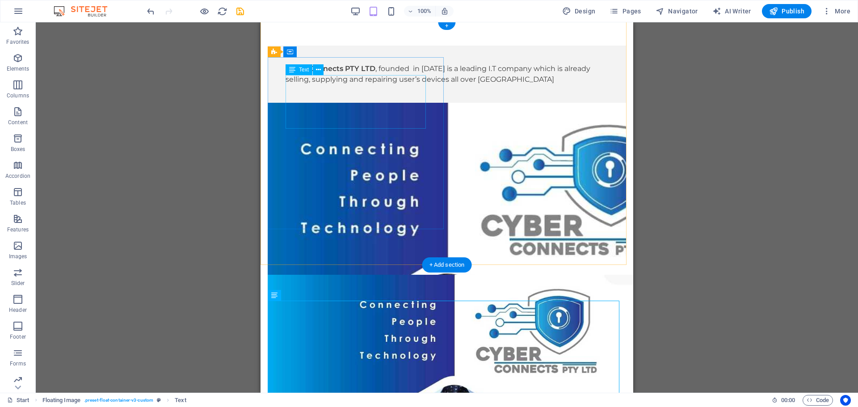
scroll to position [0, 0]
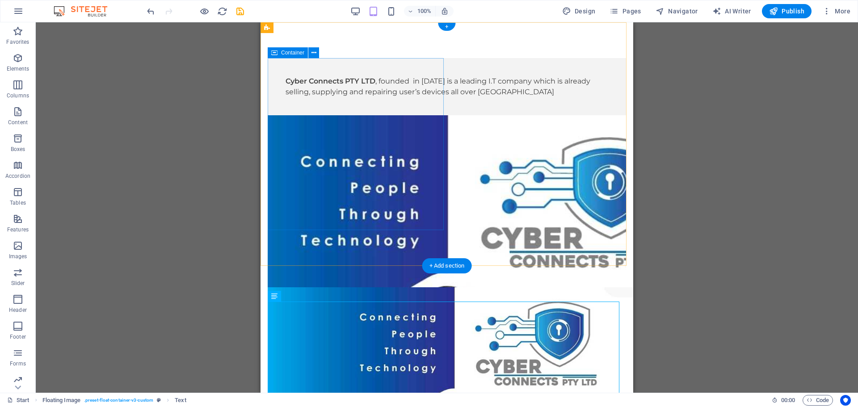
click at [313, 115] on div "Cyber Connects PTY LTD , founded in [DATE] is a leading I.T company which is al…" at bounding box center [447, 86] width 358 height 57
click at [314, 54] on div "Cyber Connects PTY LTD , founded in [DATE] is a leading I.T company which is al…" at bounding box center [446, 355] width 373 height 666
click at [312, 53] on icon at bounding box center [313, 52] width 5 height 9
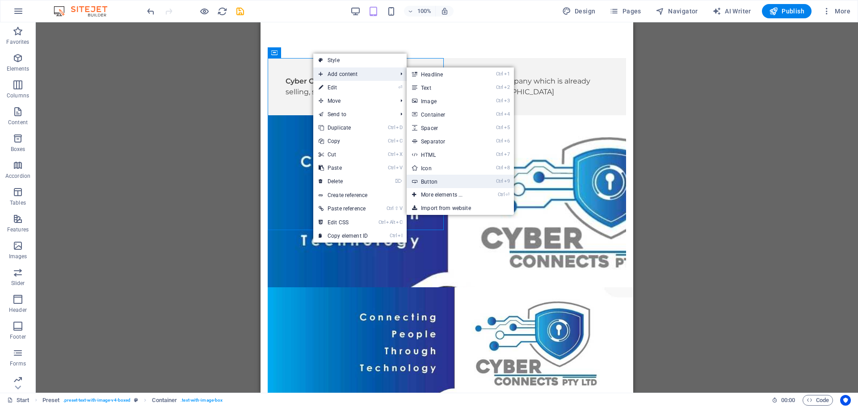
click at [432, 180] on link "Ctrl 9 Button" at bounding box center [444, 181] width 74 height 13
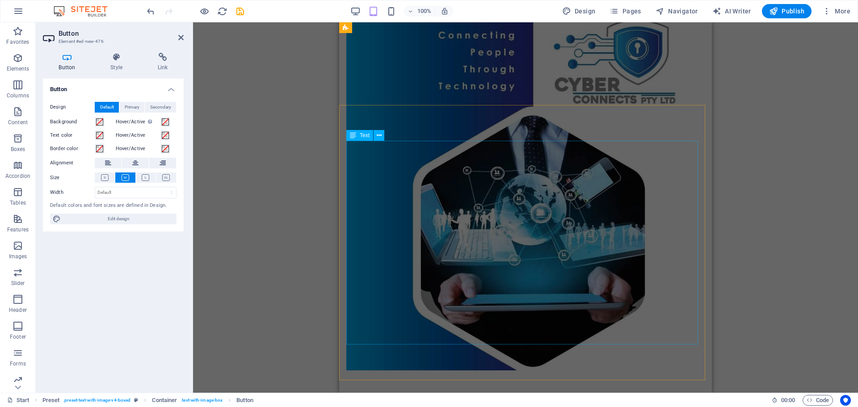
scroll to position [145, 0]
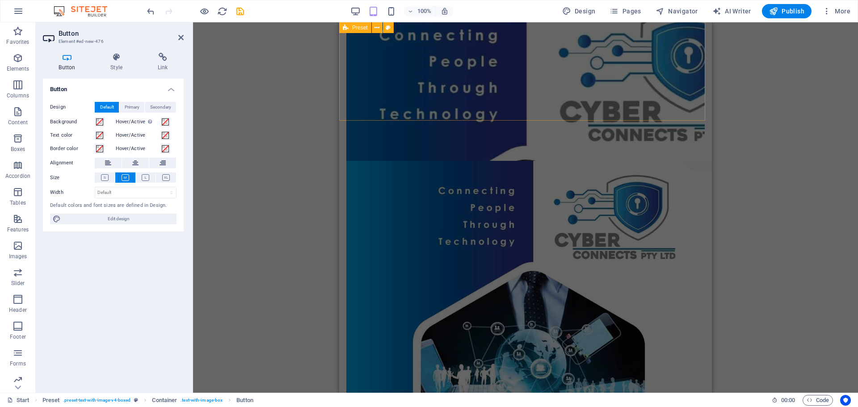
click at [434, 90] on div "Button label Cyber Connects PTY LTD , founded in April 2022 is a leading I.T co…" at bounding box center [525, 219] width 373 height 685
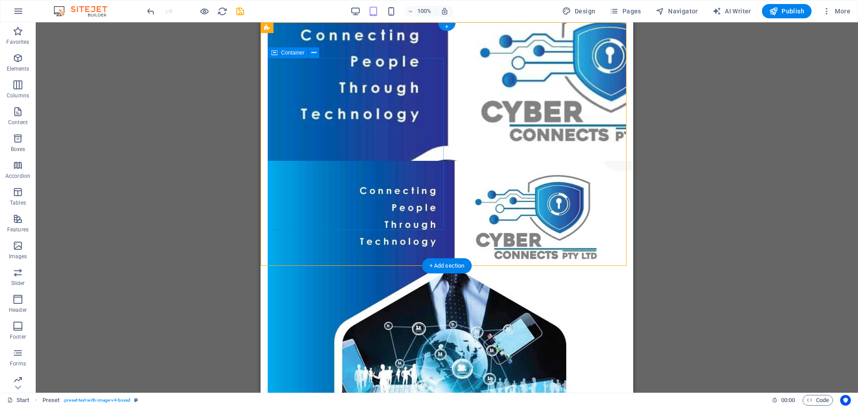
scroll to position [0, 0]
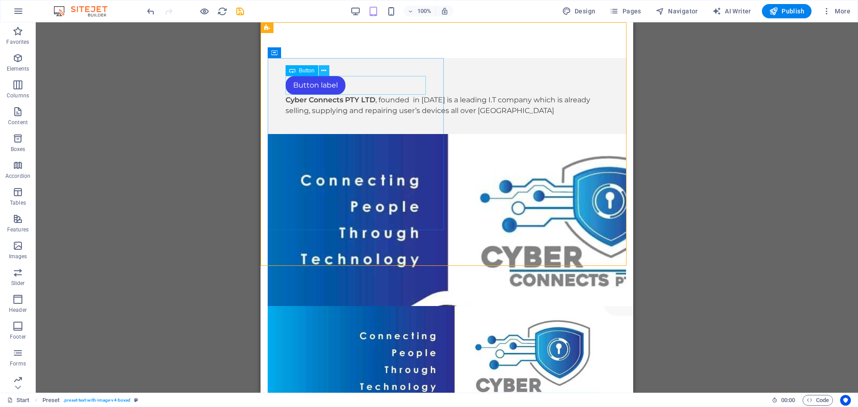
click at [324, 71] on icon at bounding box center [323, 70] width 5 height 9
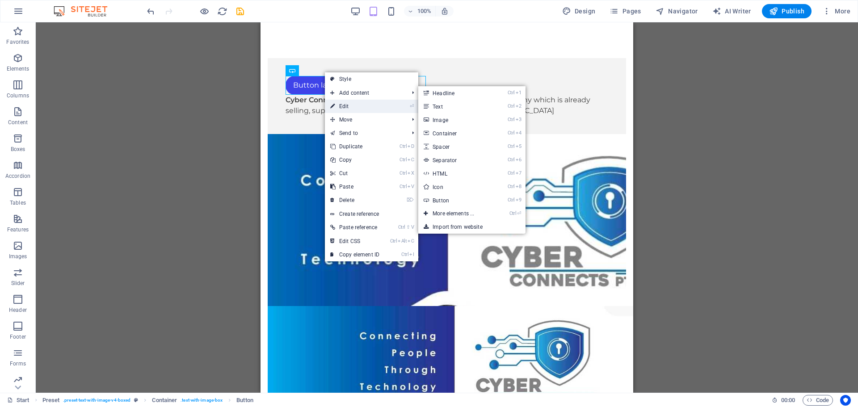
click at [344, 104] on link "⏎ Edit" at bounding box center [355, 106] width 60 height 13
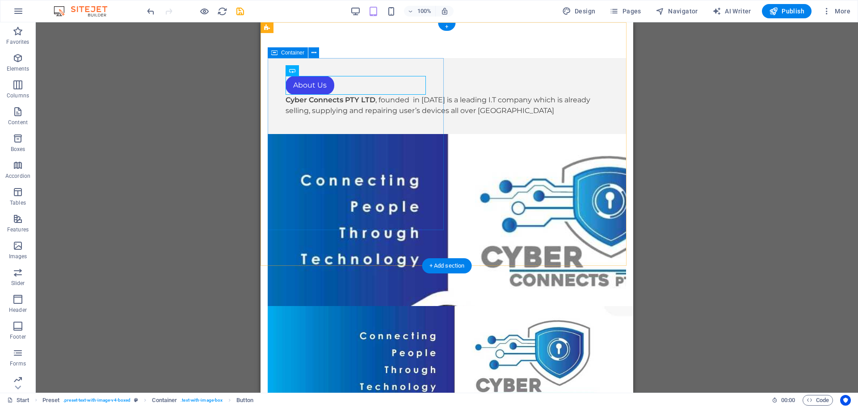
click at [371, 134] on div "About Us Cyber Connects PTY LTD , founded in [DATE] is a leading I.T company wh…" at bounding box center [447, 96] width 358 height 76
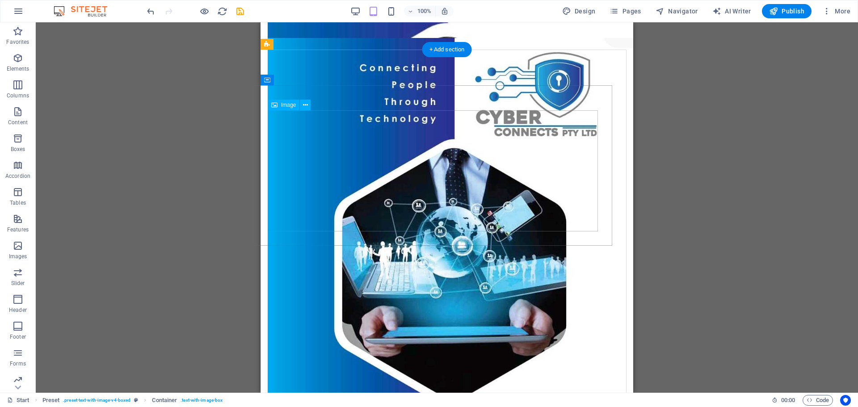
scroll to position [491, 0]
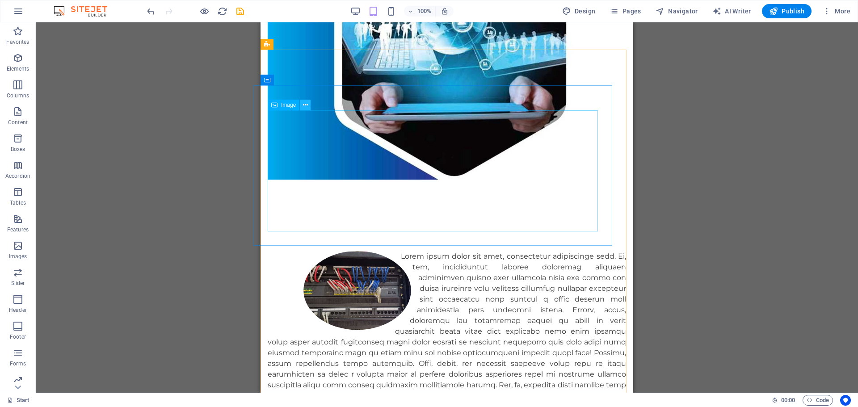
click at [307, 106] on icon at bounding box center [305, 105] width 5 height 9
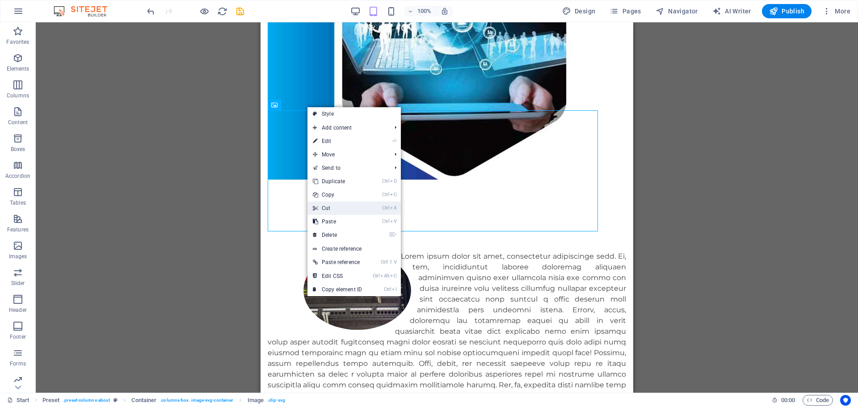
click at [337, 208] on link "Ctrl X Cut" at bounding box center [337, 208] width 60 height 13
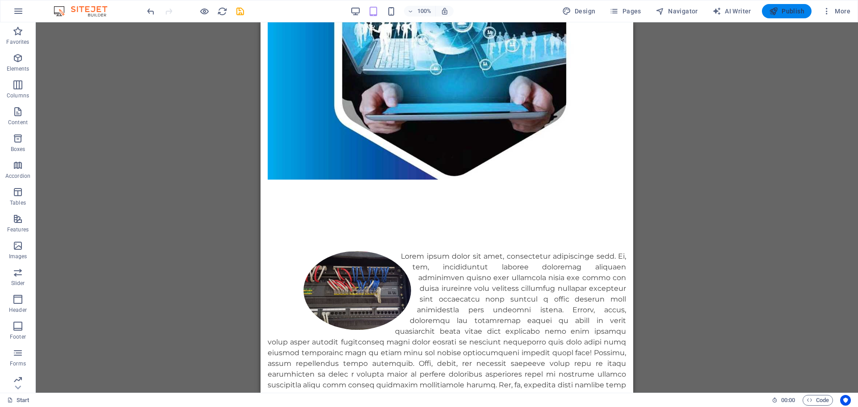
click at [786, 14] on span "Publish" at bounding box center [786, 11] width 35 height 9
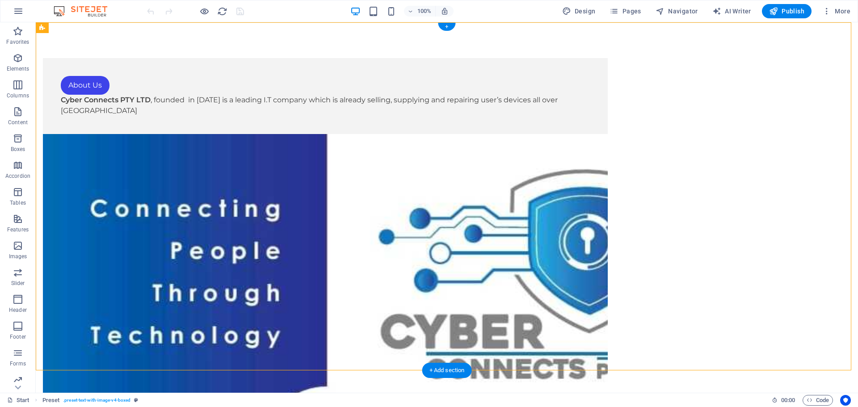
drag, startPoint x: 195, startPoint y: 85, endPoint x: 234, endPoint y: 223, distance: 142.6
click at [234, 134] on div "About Us Cyber Connects PTY LTD , founded in [DATE] is a leading I.T company wh…" at bounding box center [325, 96] width 565 height 76
click at [200, 80] on div "About Us" at bounding box center [325, 85] width 529 height 19
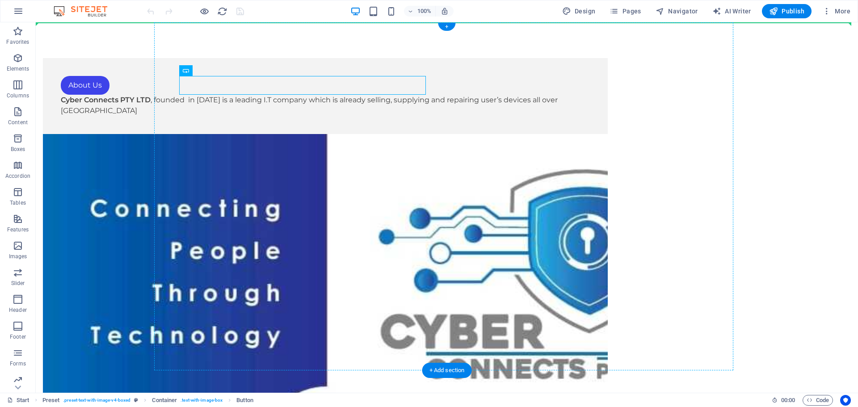
drag, startPoint x: 218, startPoint y: 94, endPoint x: 206, endPoint y: 146, distance: 53.2
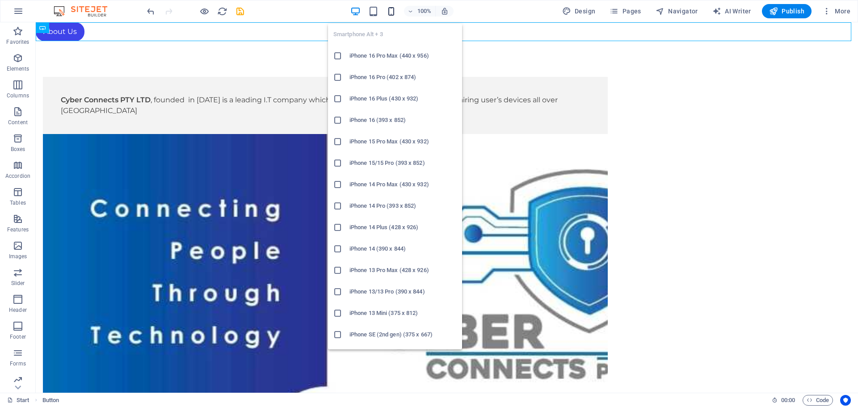
click at [392, 12] on icon "button" at bounding box center [391, 11] width 10 height 10
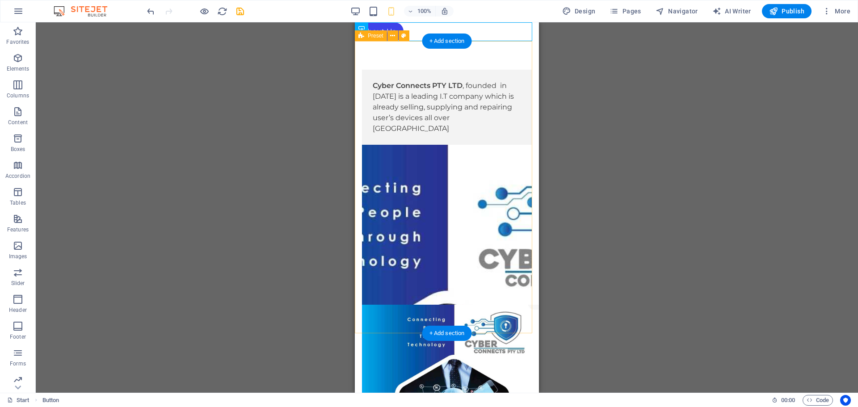
click at [492, 51] on div "Cyber Connects PTY LTD , founded in [DATE] is a leading I.T company which is al…" at bounding box center [447, 277] width 184 height 473
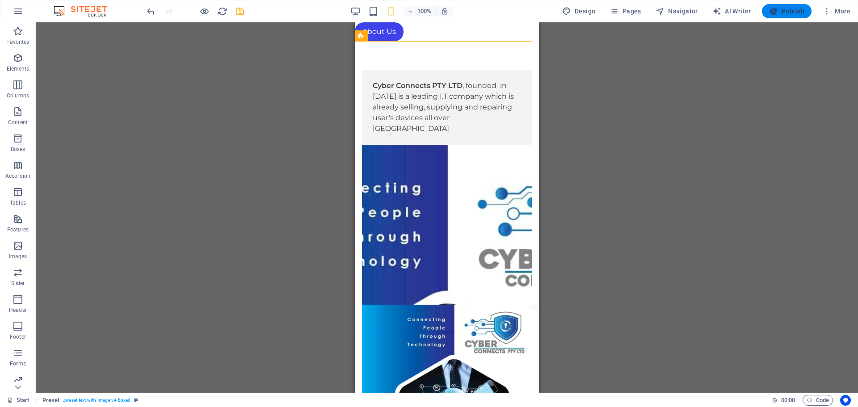
click at [801, 9] on span "Publish" at bounding box center [786, 11] width 35 height 9
